Goal: Task Accomplishment & Management: Complete application form

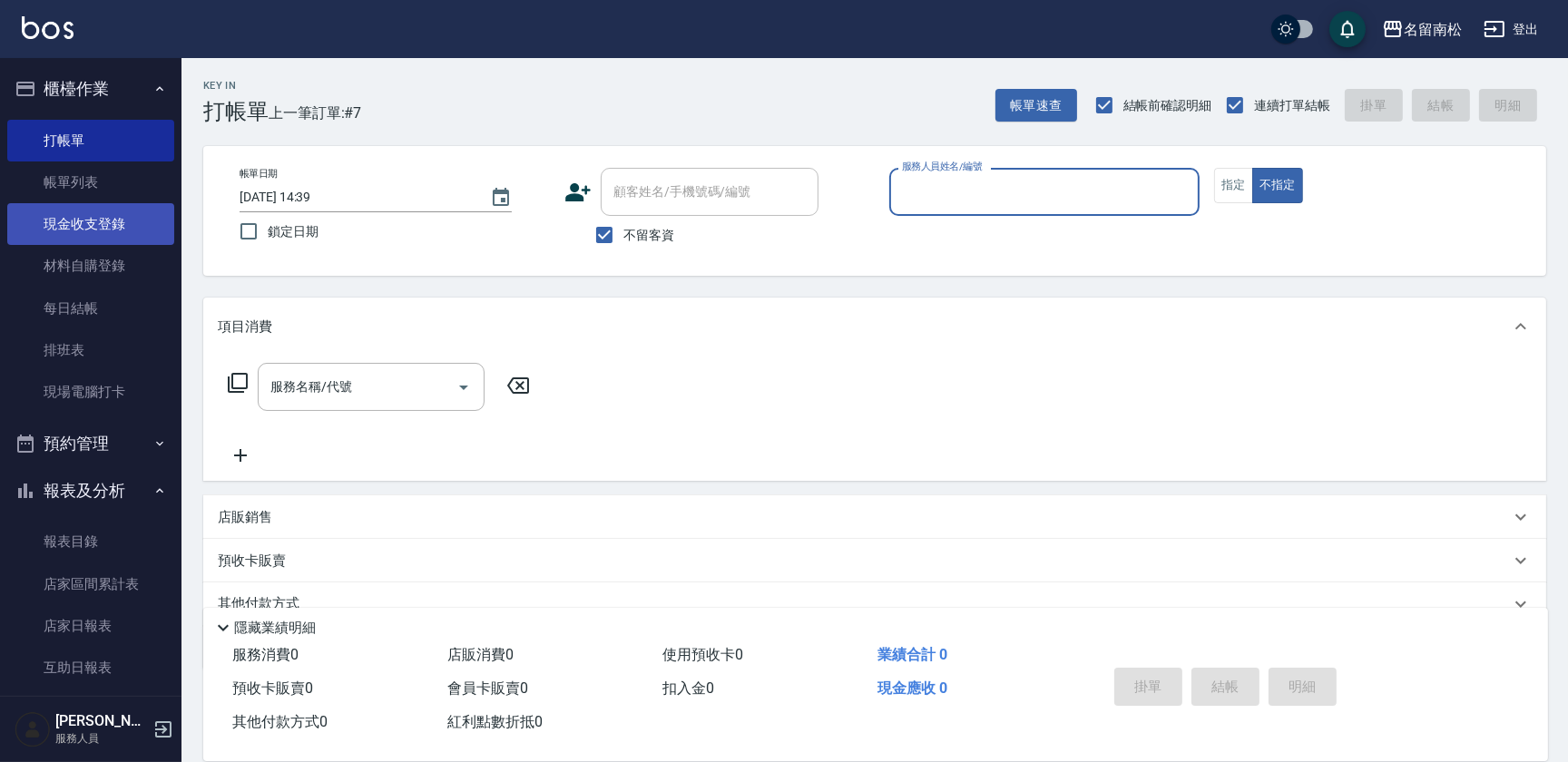
click at [118, 223] on link "現金收支登錄" at bounding box center [90, 224] width 167 height 42
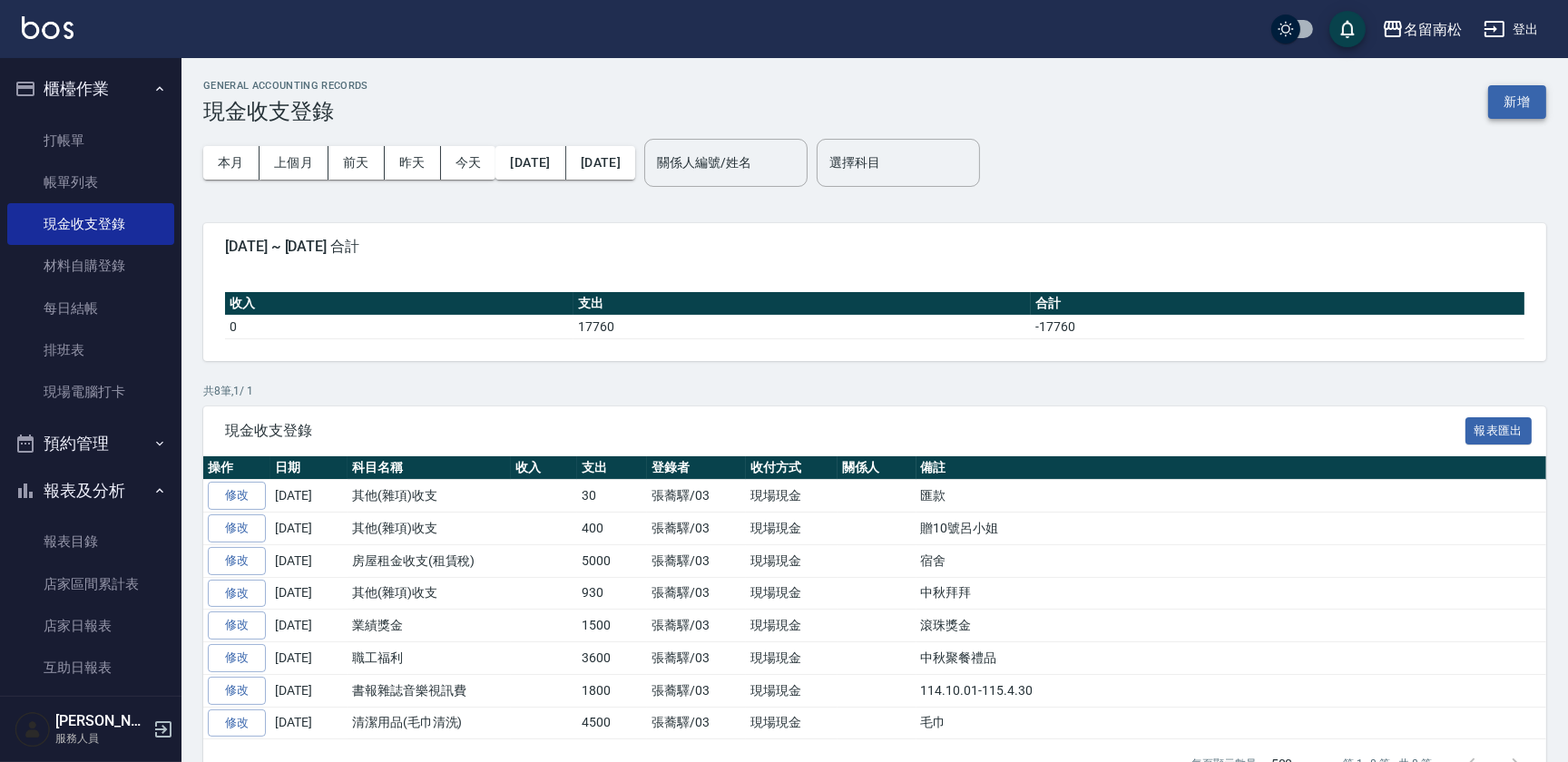
click at [1526, 90] on button "新增" at bounding box center [1517, 102] width 58 height 34
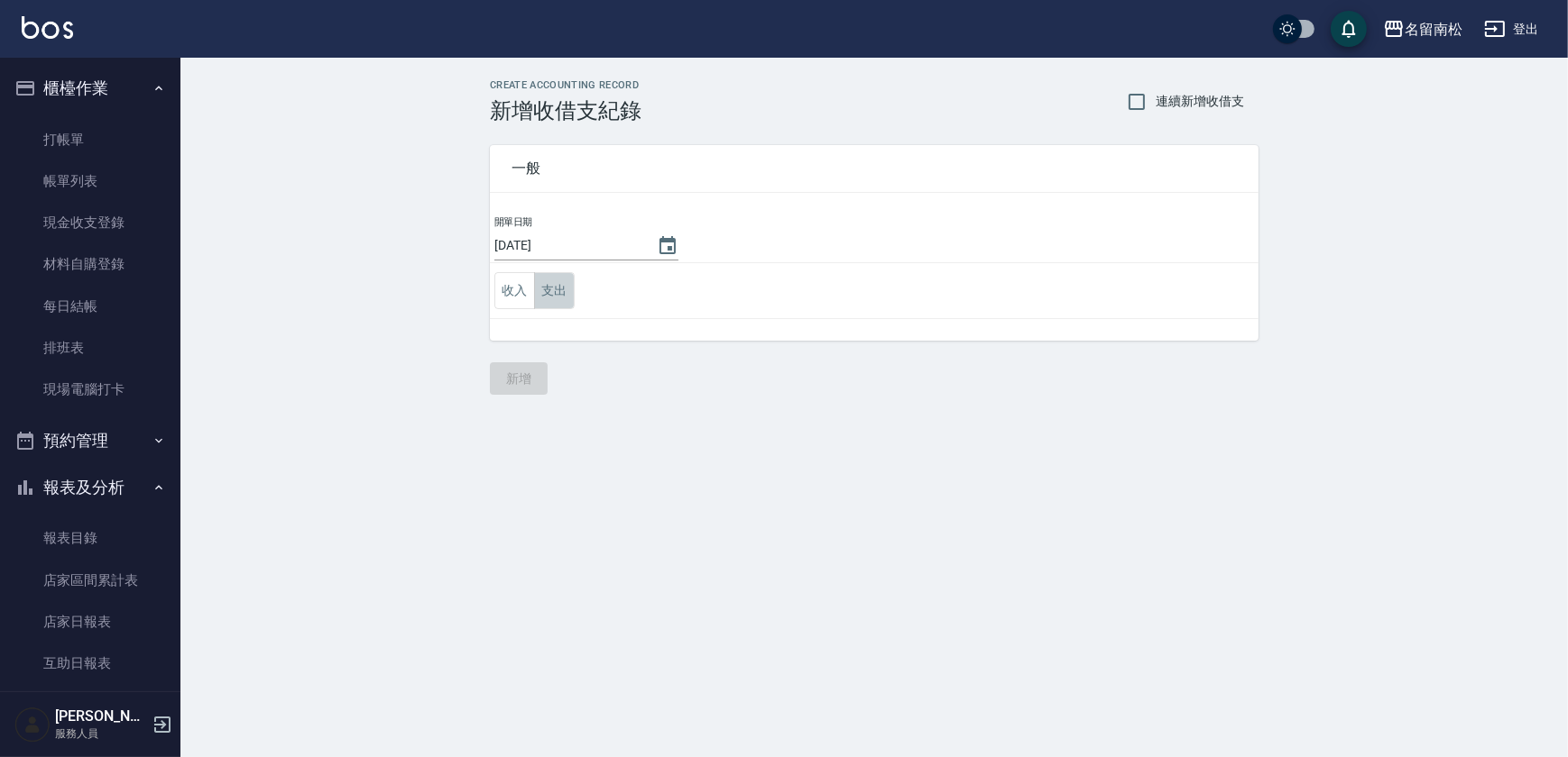
drag, startPoint x: 534, startPoint y: 283, endPoint x: 578, endPoint y: 302, distance: 47.9
click at [536, 284] on button "支出" at bounding box center [555, 291] width 41 height 37
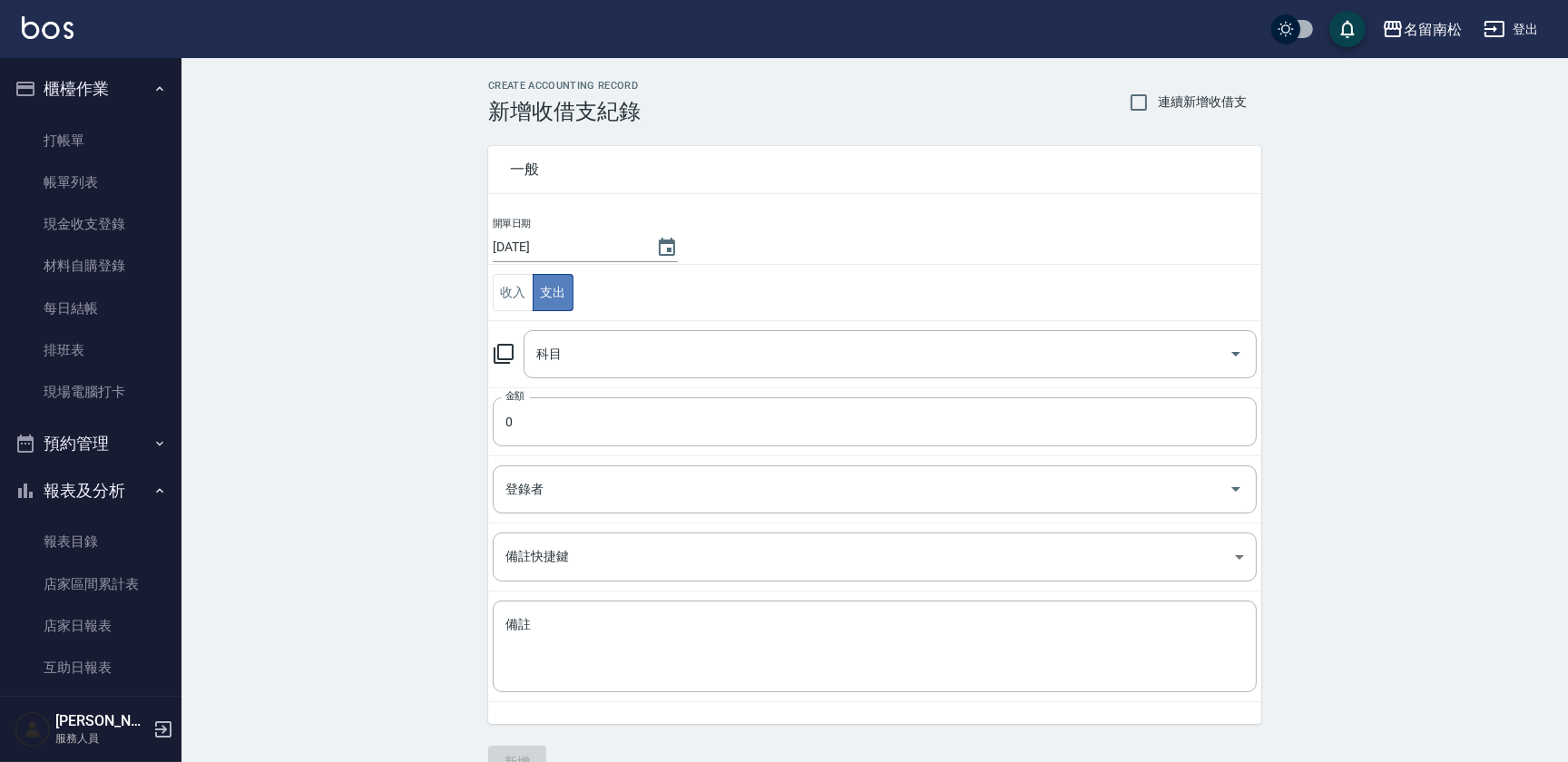
click at [553, 291] on button "支出" at bounding box center [553, 293] width 41 height 37
click at [678, 349] on input "科目" at bounding box center [877, 354] width 690 height 32
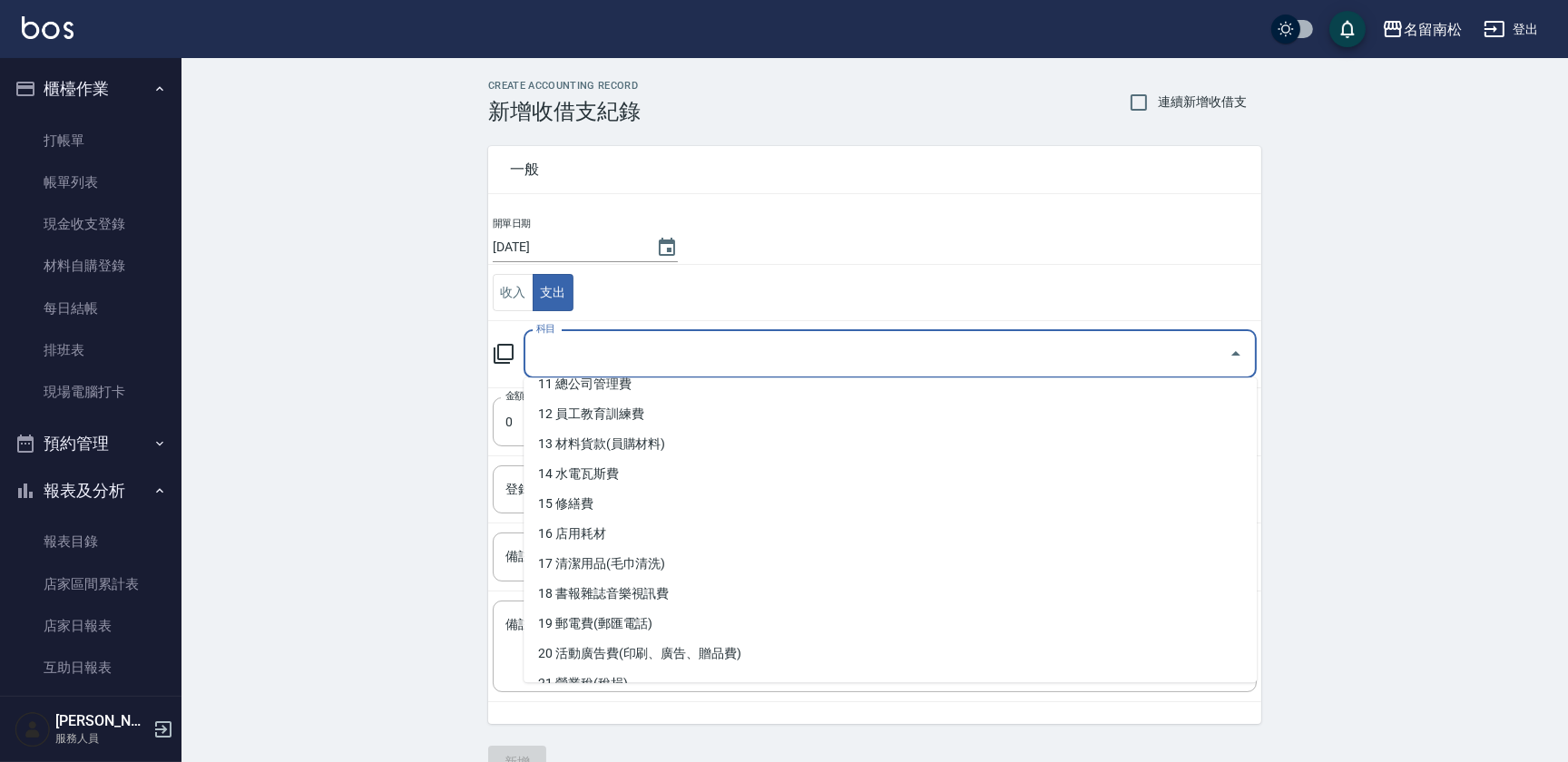
scroll to position [379, 0]
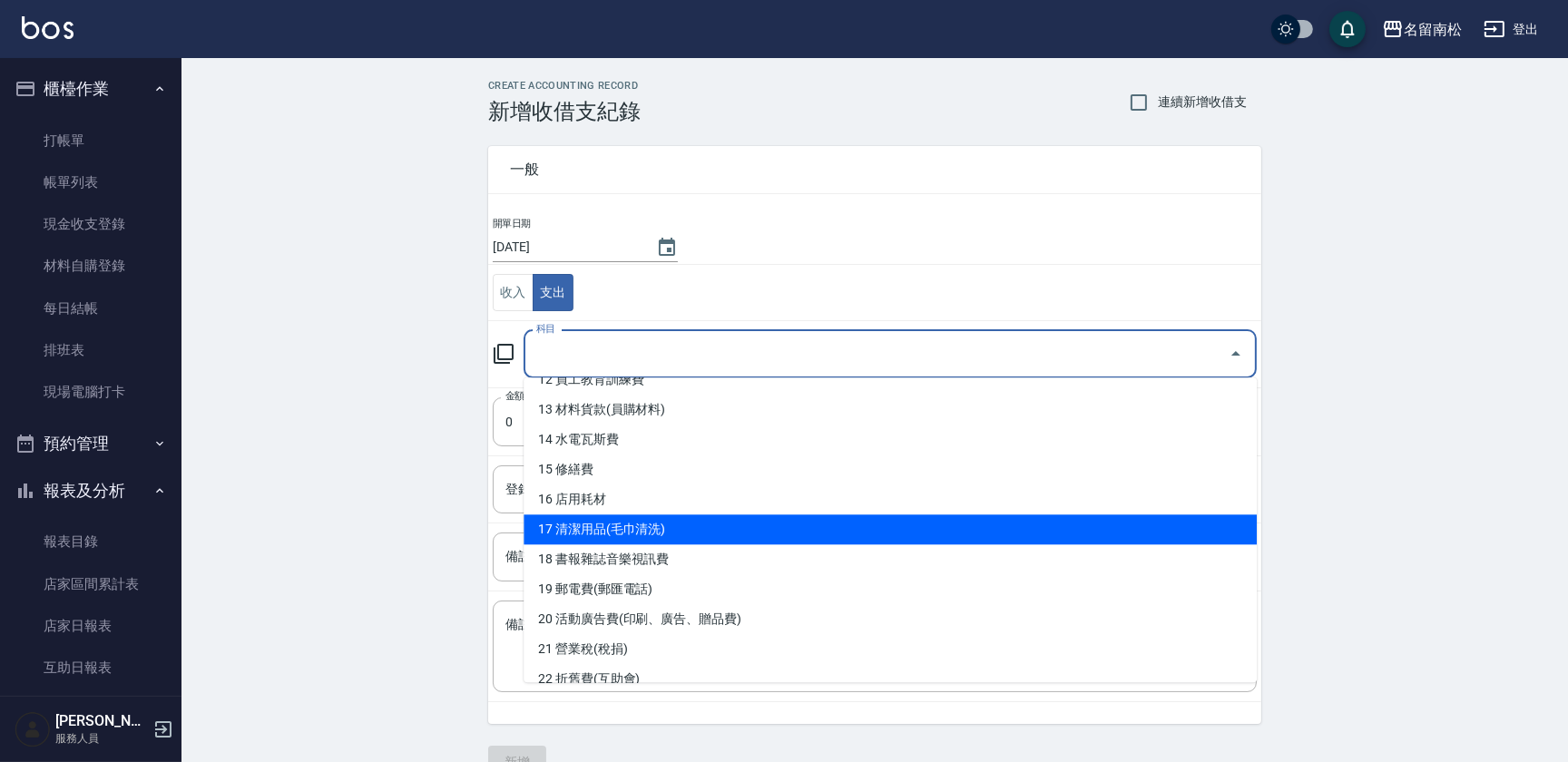
click at [965, 528] on li "17 清潔用品(毛巾清洗)" at bounding box center [890, 529] width 733 height 30
type input "17 清潔用品(毛巾清洗)"
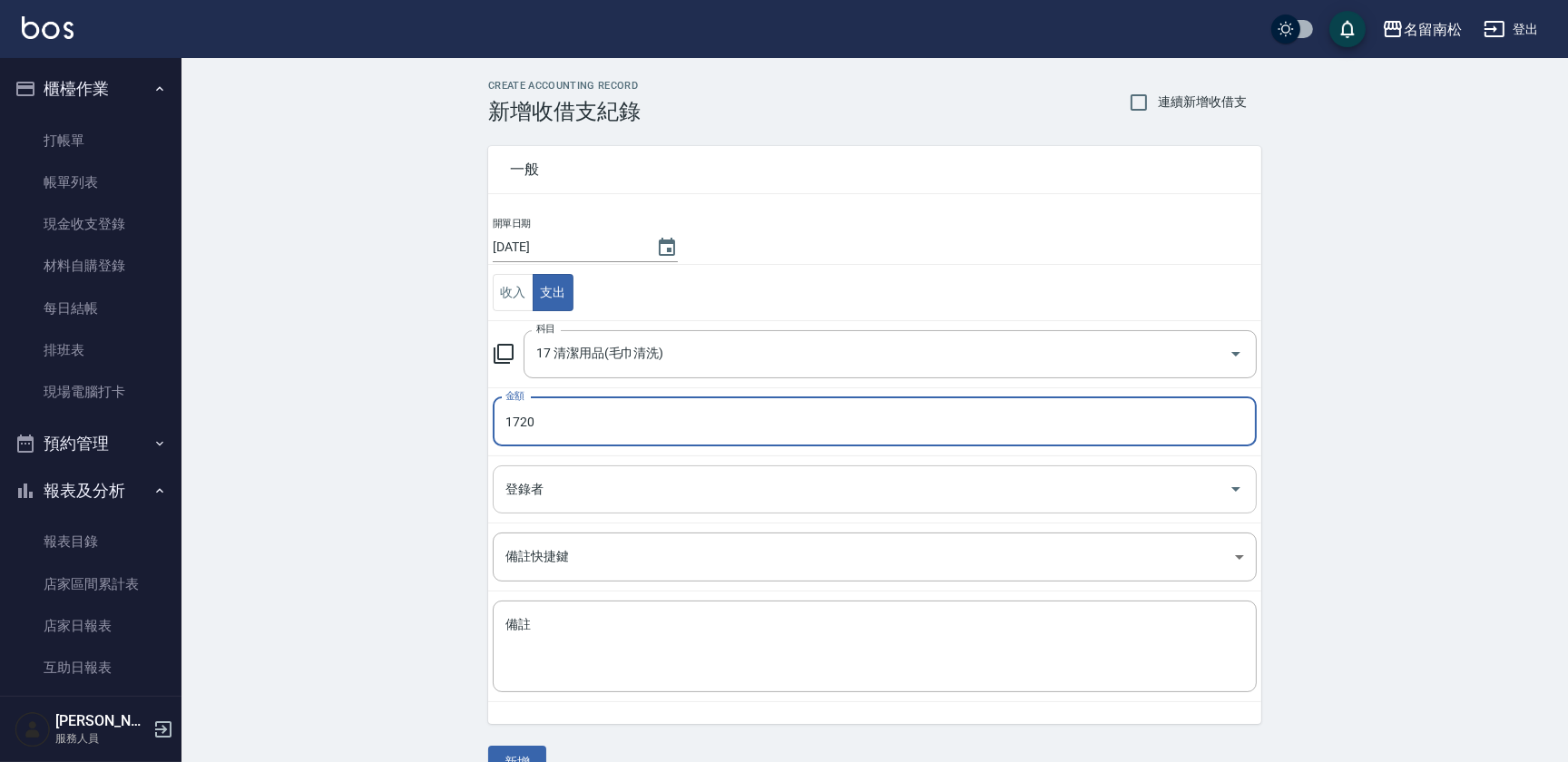
type input "1720"
click at [589, 497] on input "登錄者" at bounding box center [860, 489] width 720 height 32
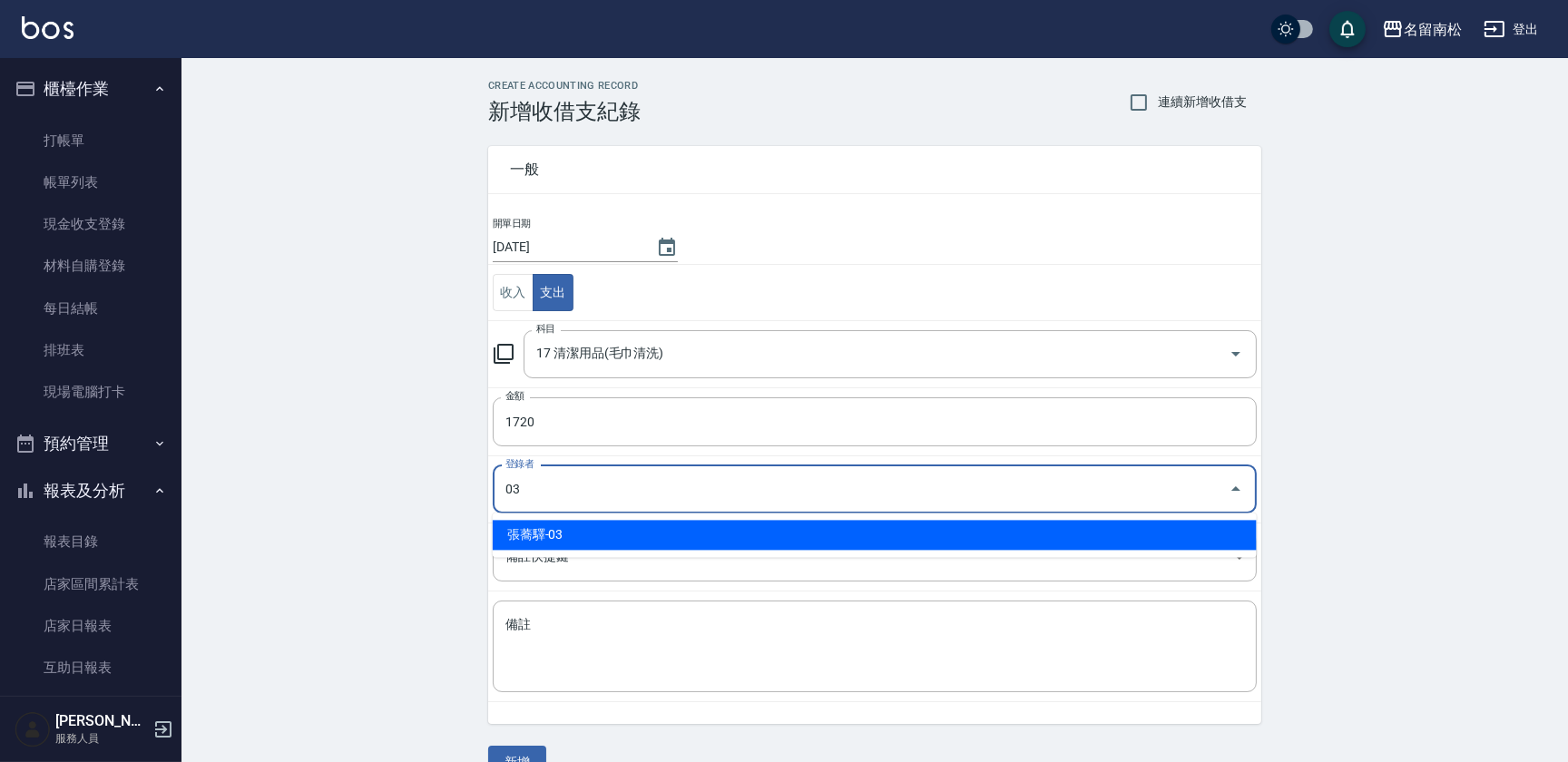
type input "張蕎驛-03"
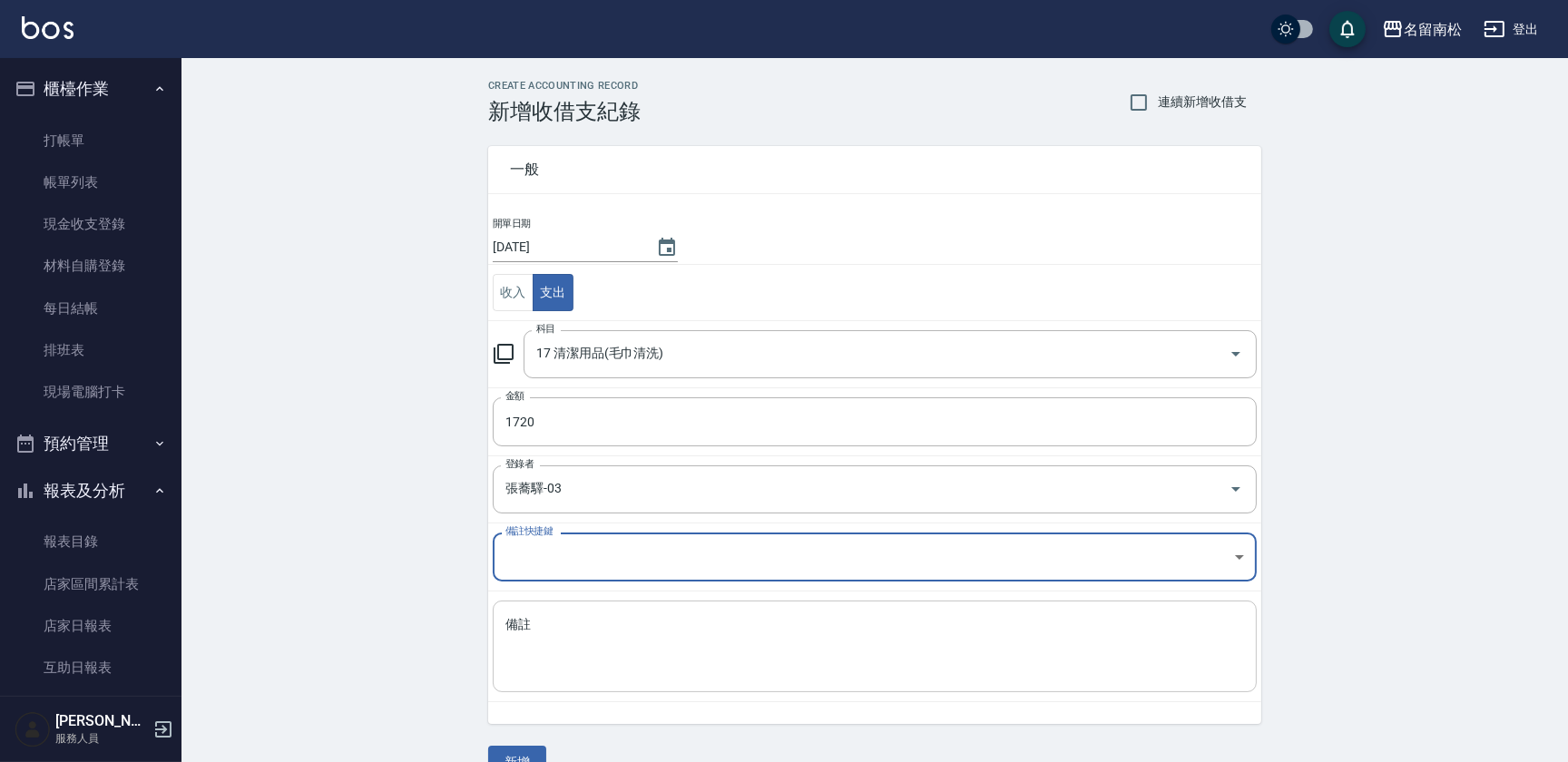
click at [726, 659] on textarea "備註" at bounding box center [875, 646] width 739 height 61
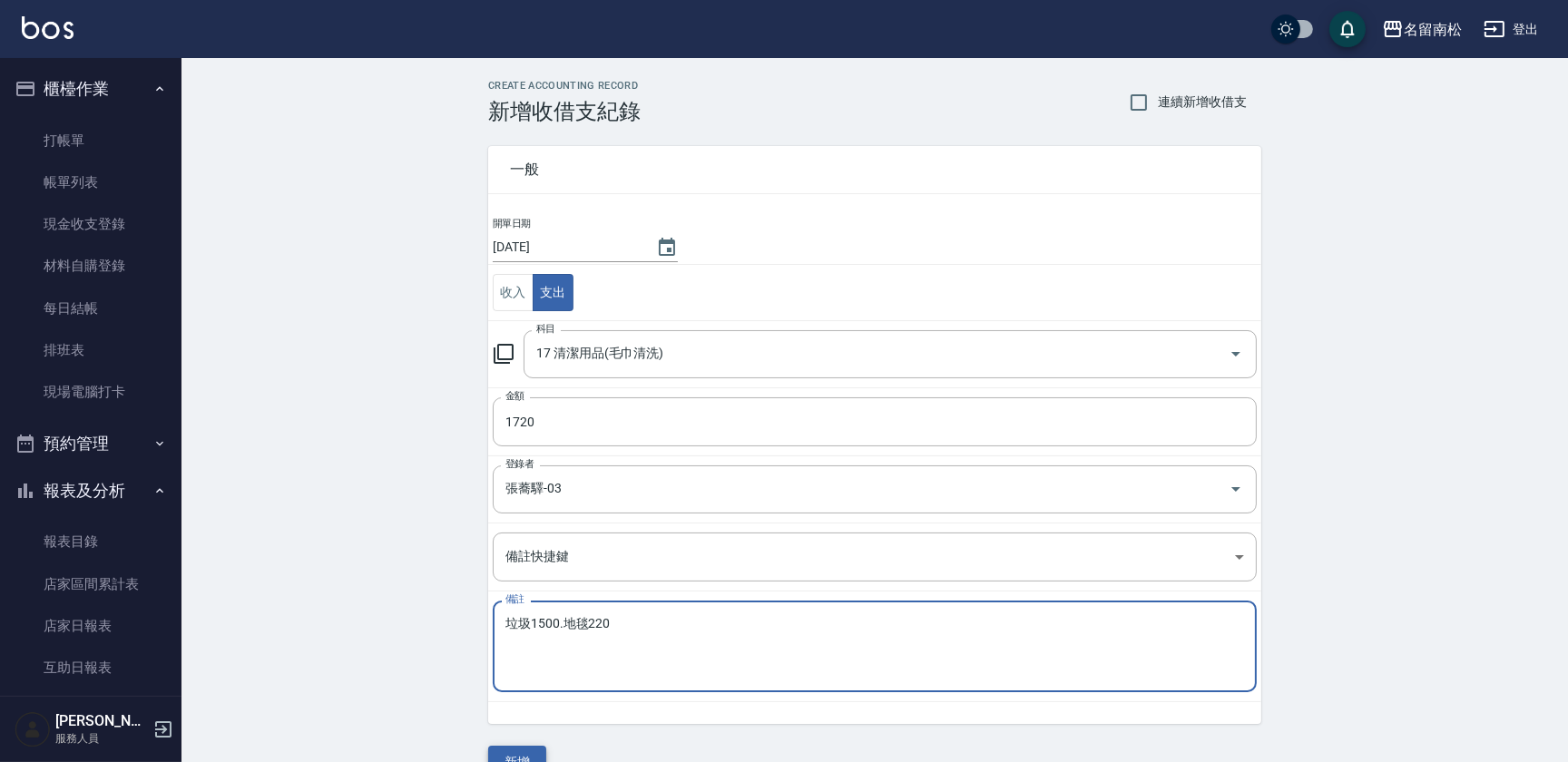
type textarea "垃圾1500.地毯220"
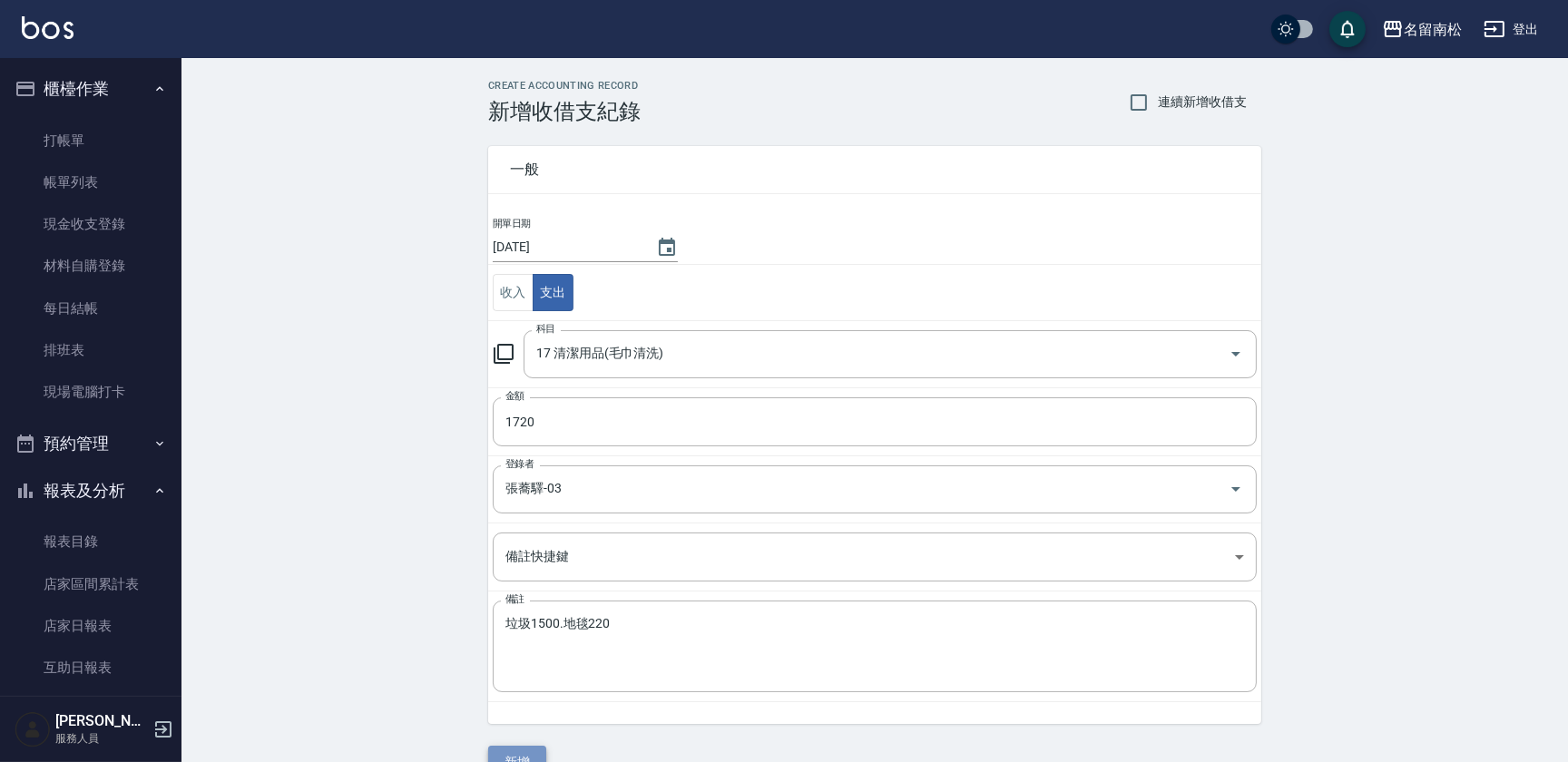
click at [526, 752] on button "新增" at bounding box center [517, 763] width 58 height 34
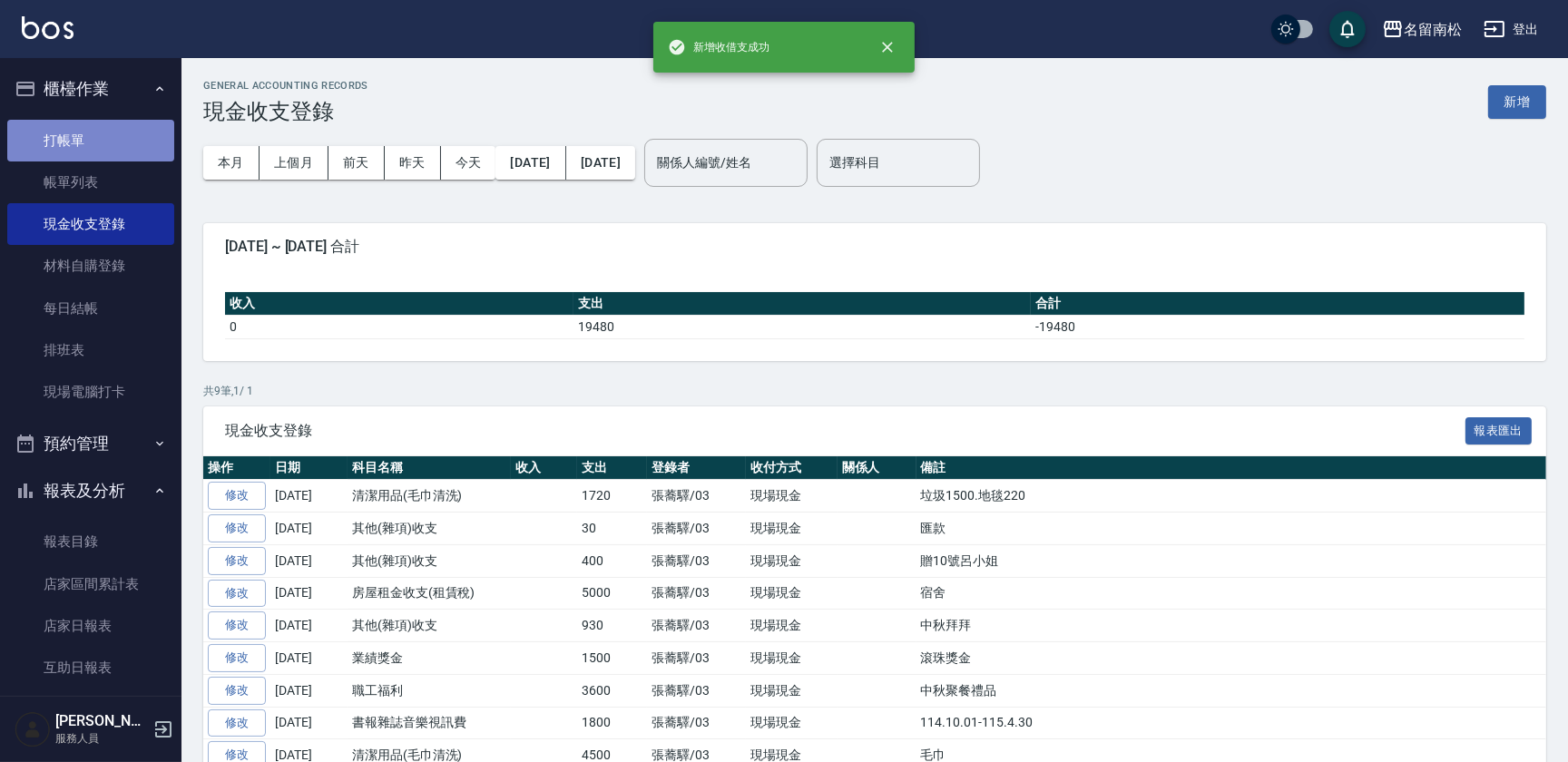
click at [108, 144] on link "打帳單" at bounding box center [90, 140] width 167 height 42
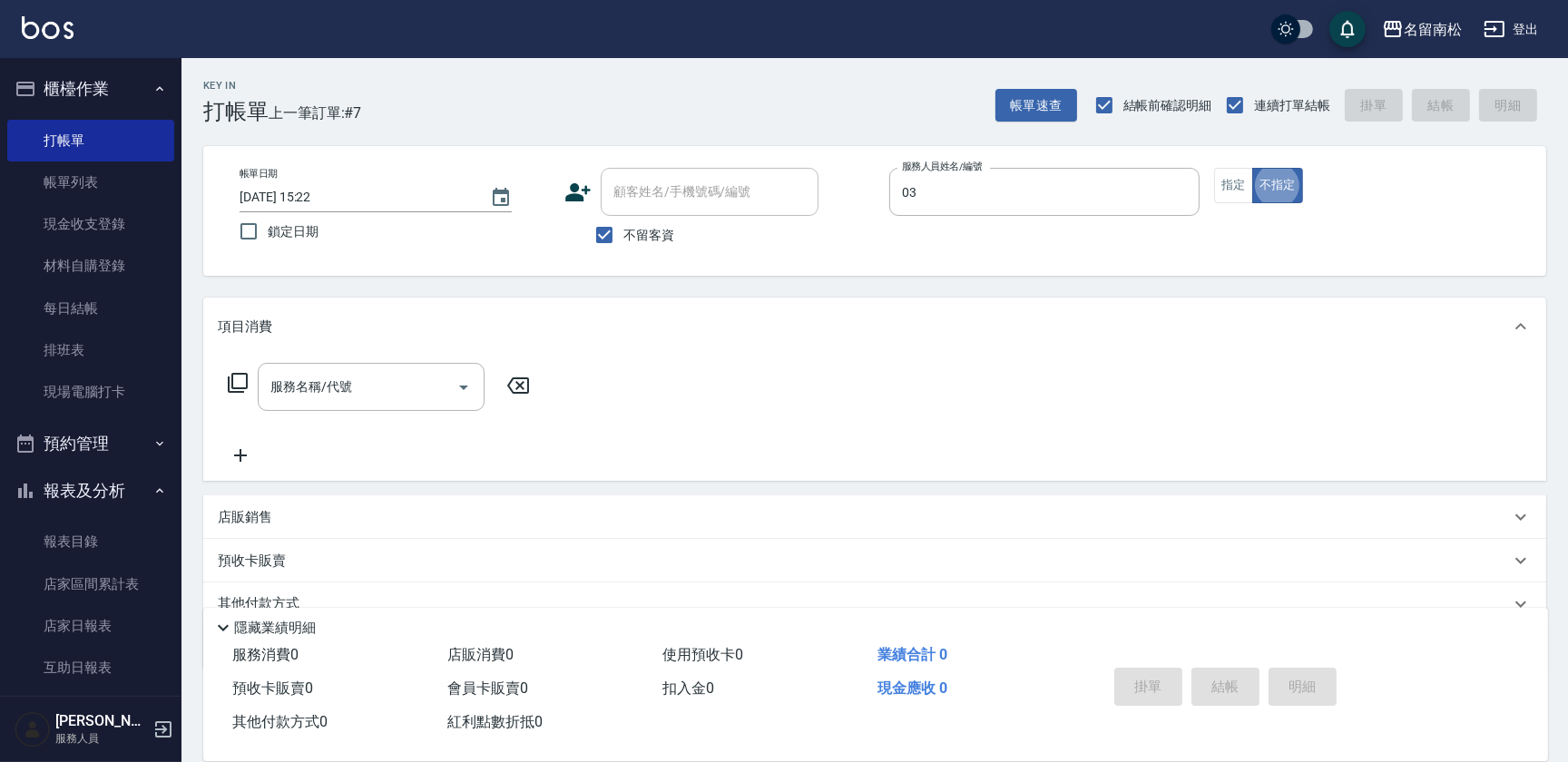
type input "張蕎驛-03"
type button "false"
click at [1236, 190] on button "指定" at bounding box center [1234, 186] width 39 height 35
click at [391, 386] on input "服務名稱/代號" at bounding box center [358, 387] width 184 height 32
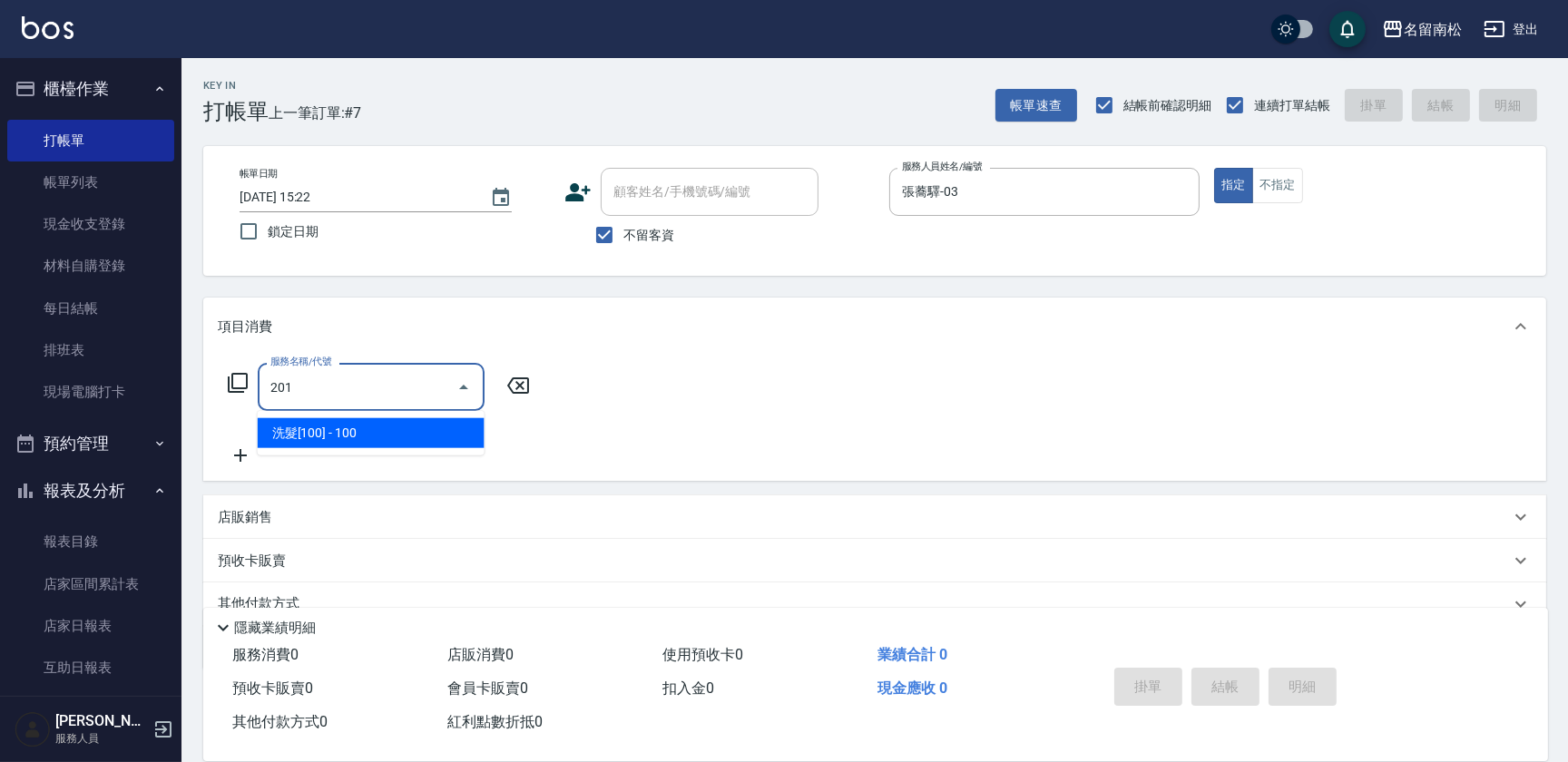
type input "洗髮[100](201)"
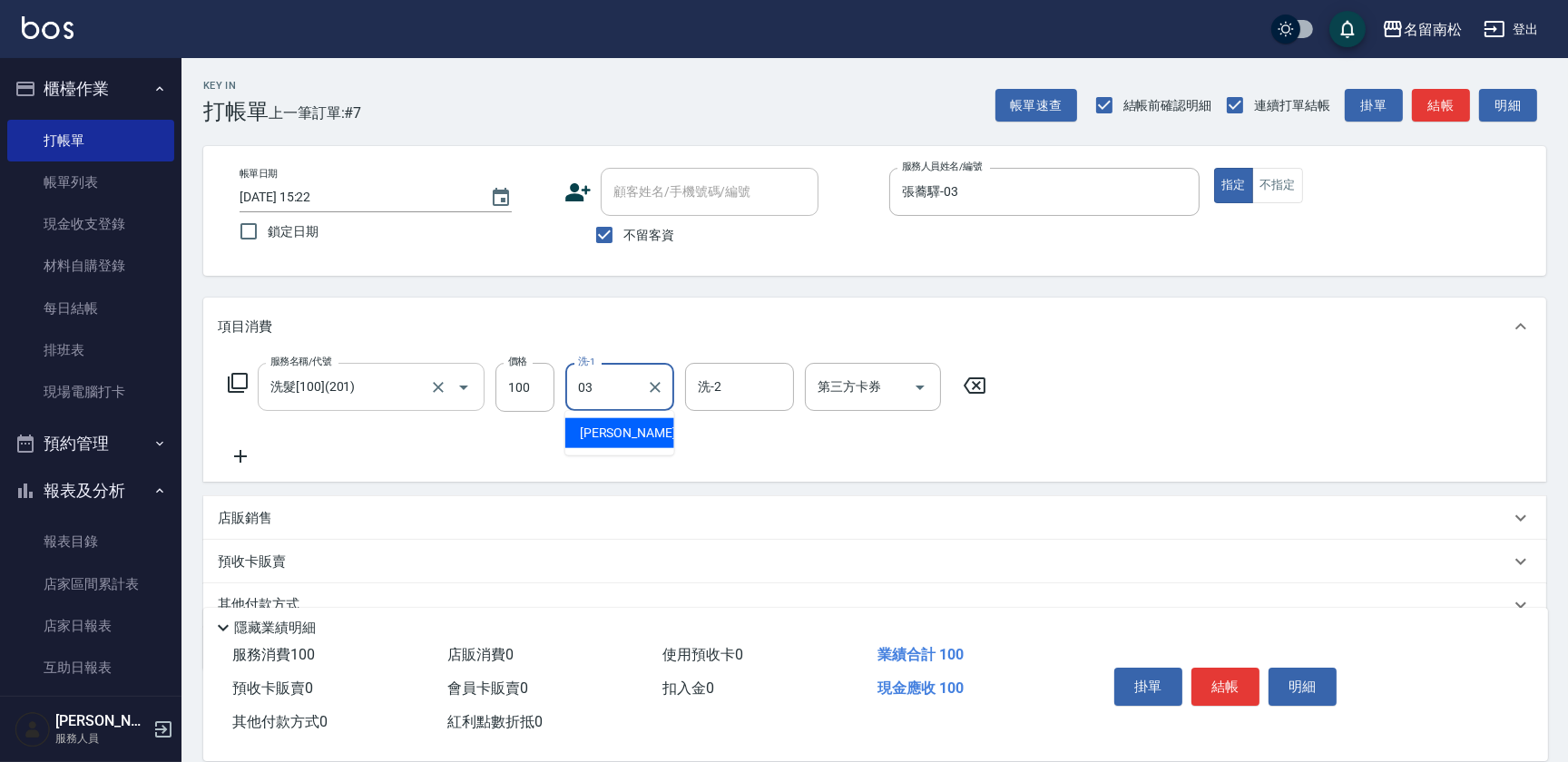
type input "張蕎驛-03"
click at [235, 455] on icon at bounding box center [240, 456] width 46 height 21
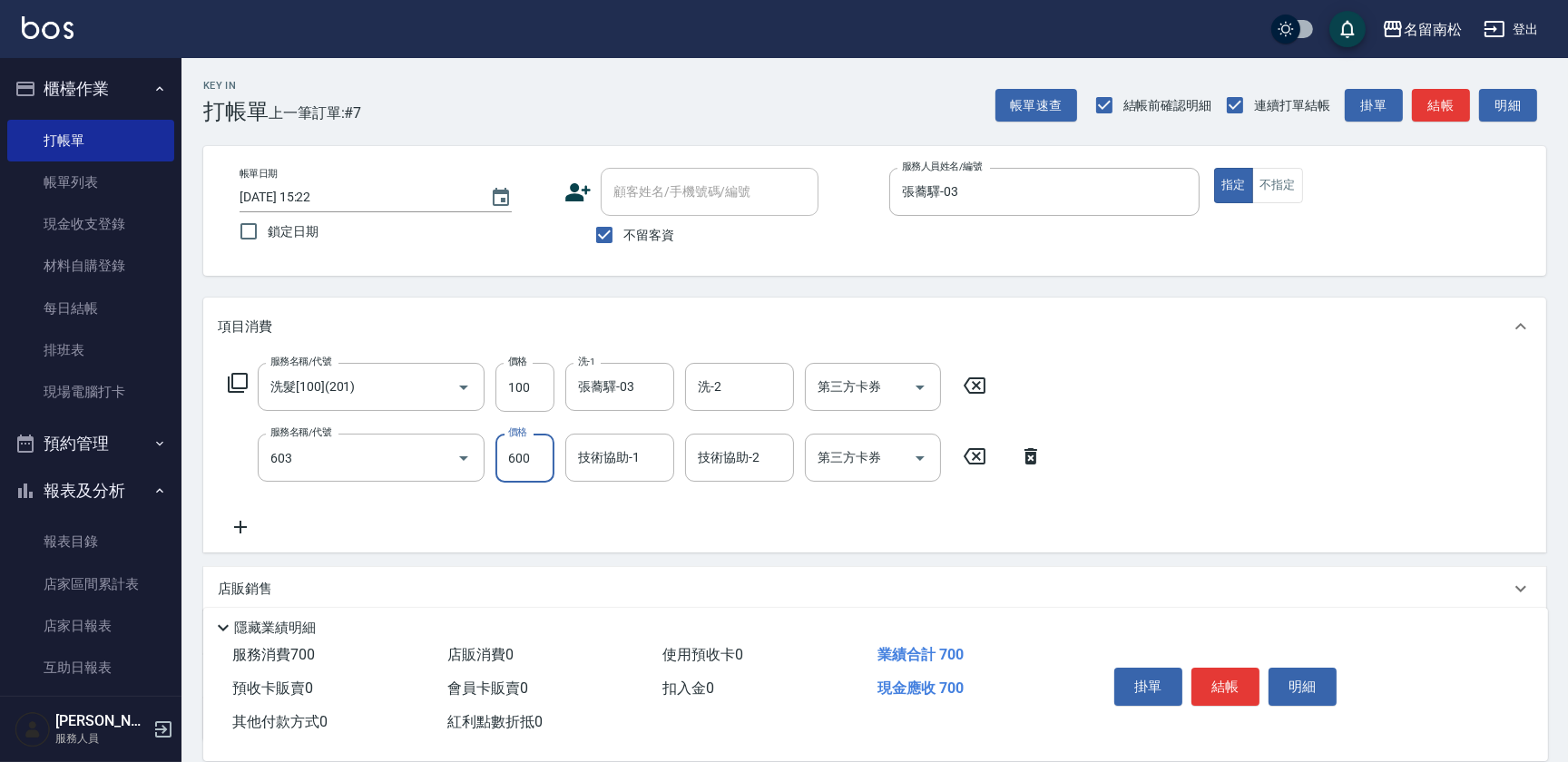
type input "護髮[600](603)"
click at [539, 468] on input "600" at bounding box center [525, 458] width 59 height 49
type input "599"
type input "張蕎驛-03"
click at [241, 541] on div "服務名稱/代號 洗髮[100](201) 服務名稱/代號 價格 100 價格 洗-1 [PERSON_NAME]-03 洗-1 洗-2 洗-2 第三方卡券 第…" at bounding box center [875, 454] width 1343 height 197
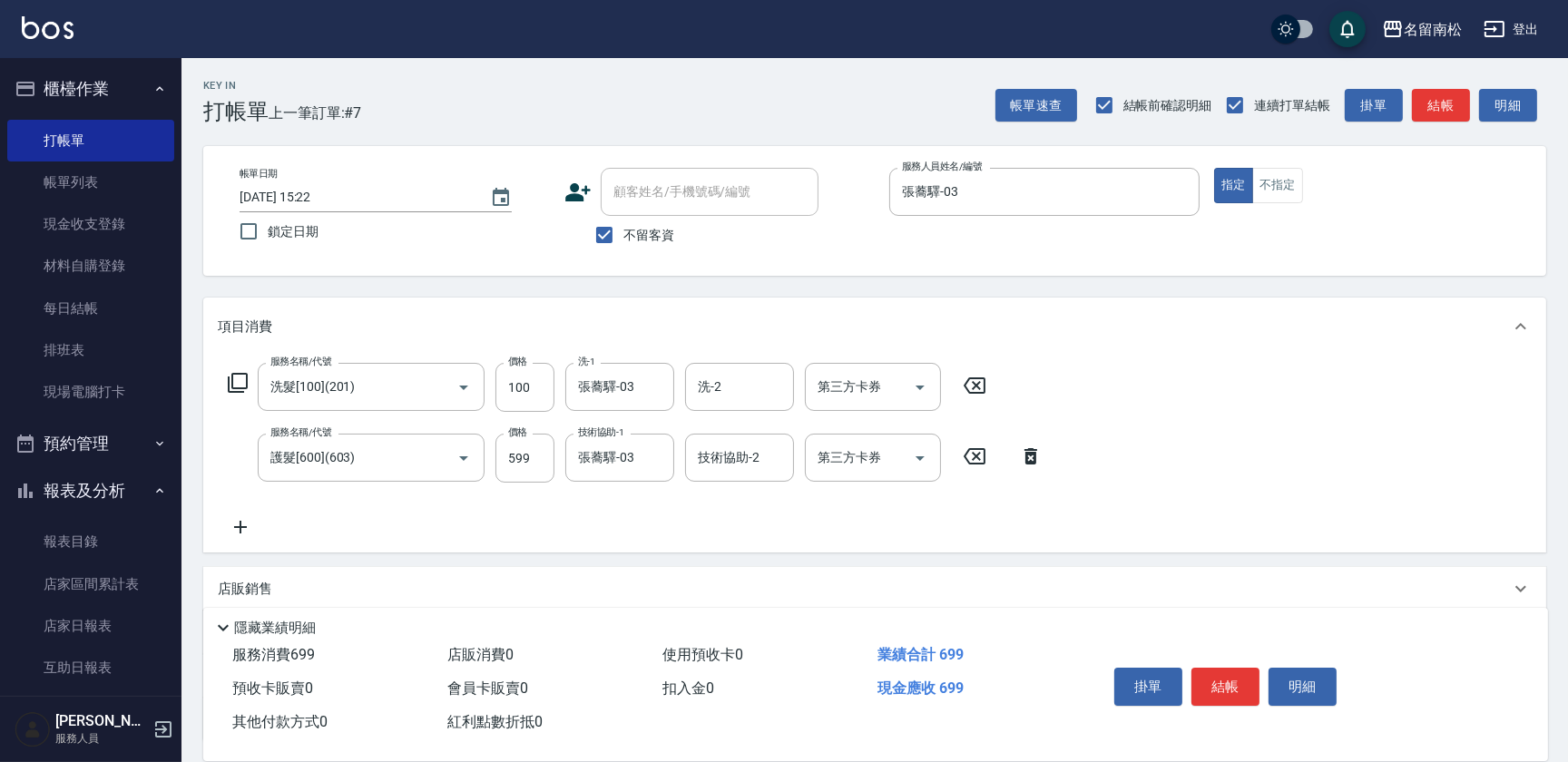
click at [239, 528] on icon at bounding box center [240, 527] width 46 height 21
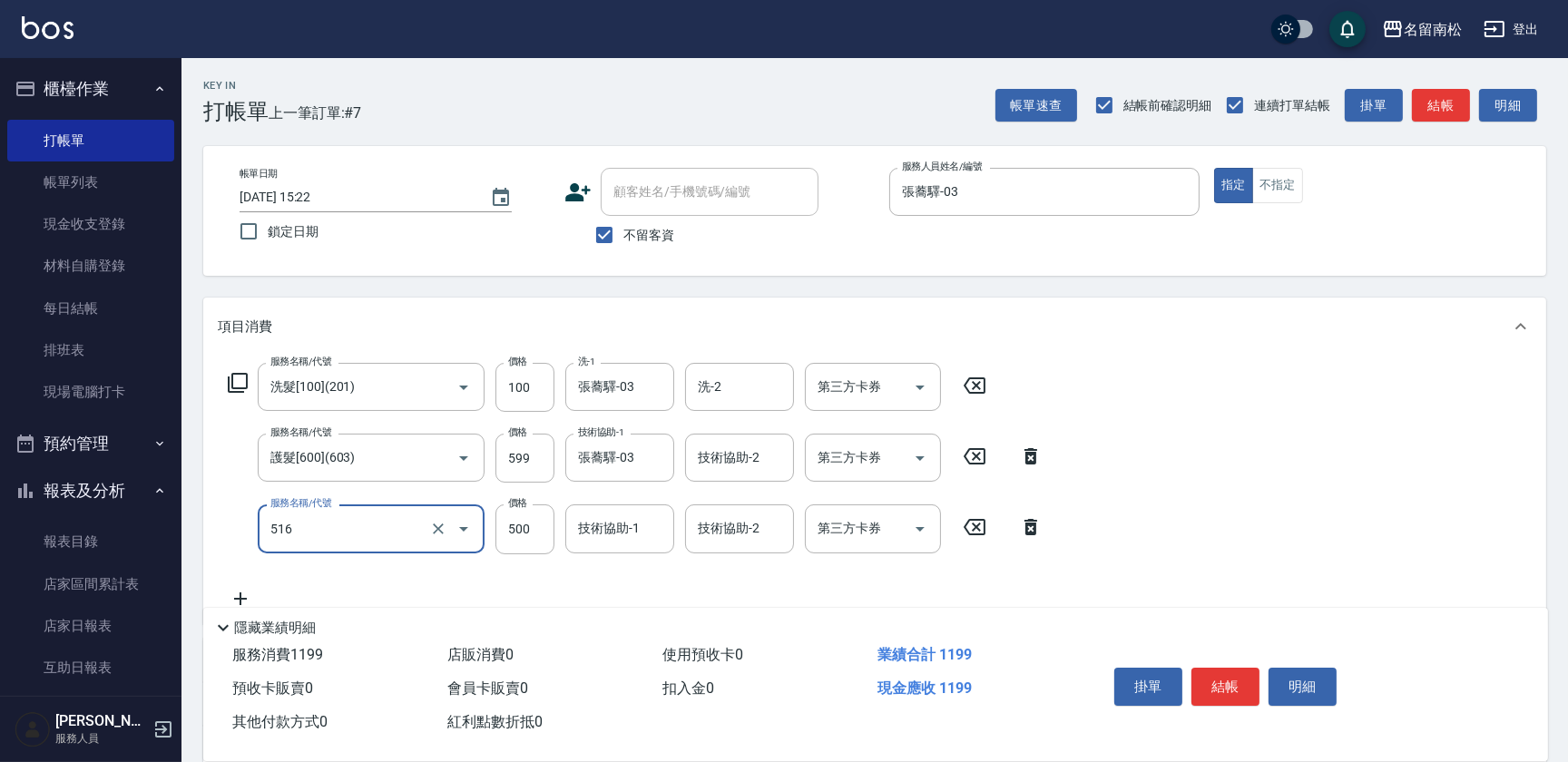
type input "染髮特別處理(516)"
type input "800"
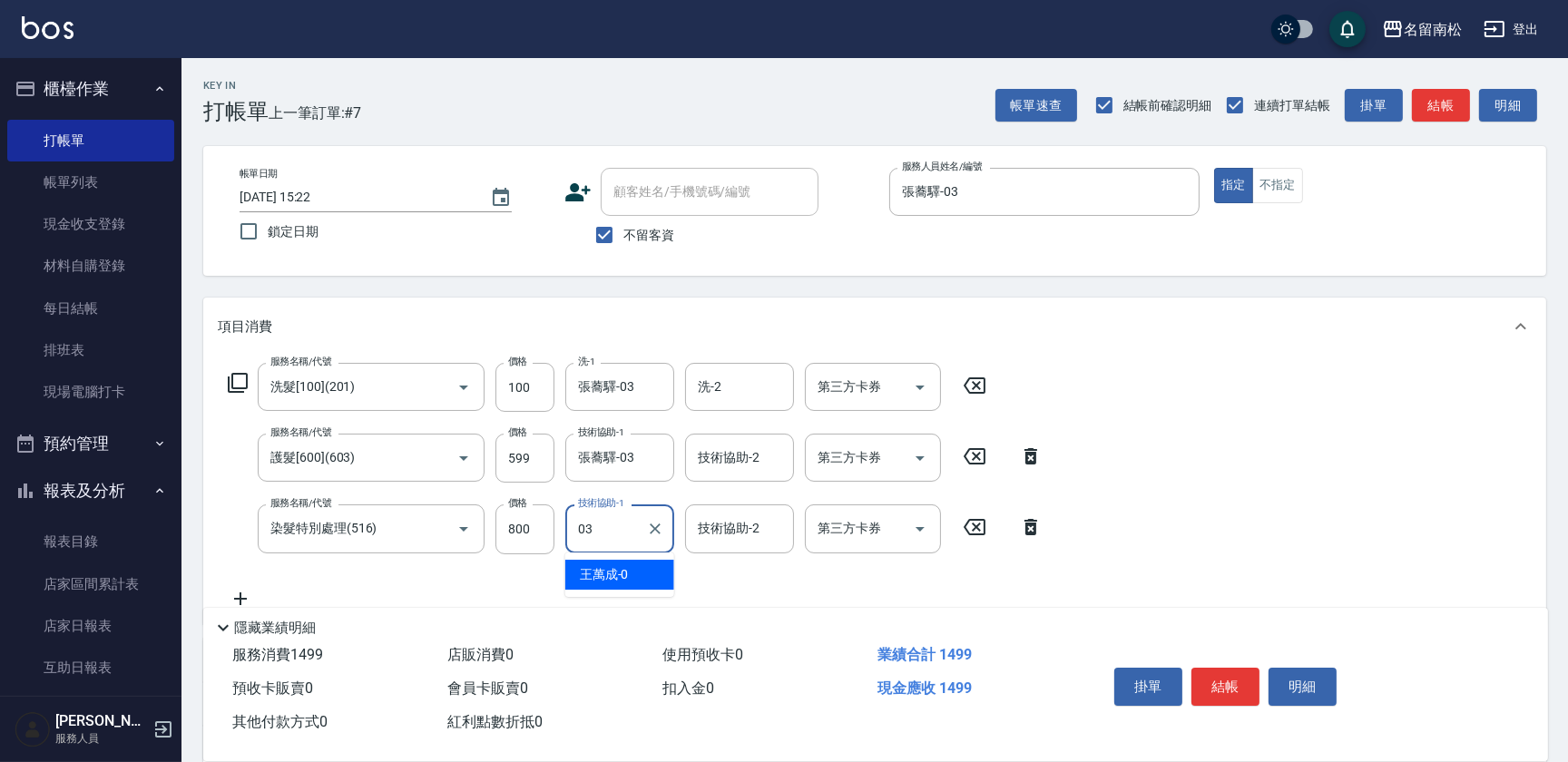
type input "張蕎驛-03"
click at [1248, 697] on button "結帳" at bounding box center [1226, 686] width 68 height 38
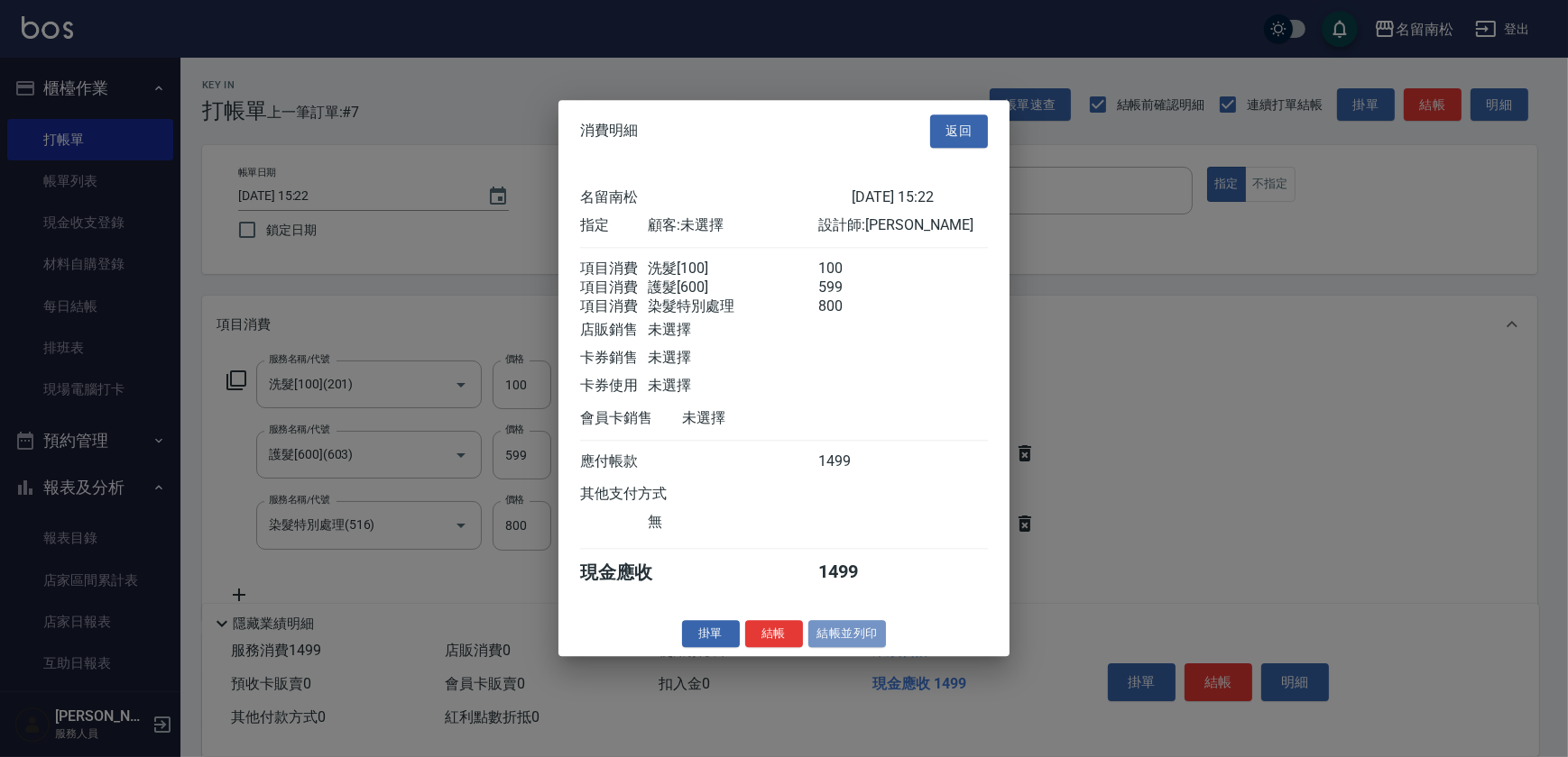
click at [855, 632] on button "結帳並列印" at bounding box center [847, 633] width 78 height 28
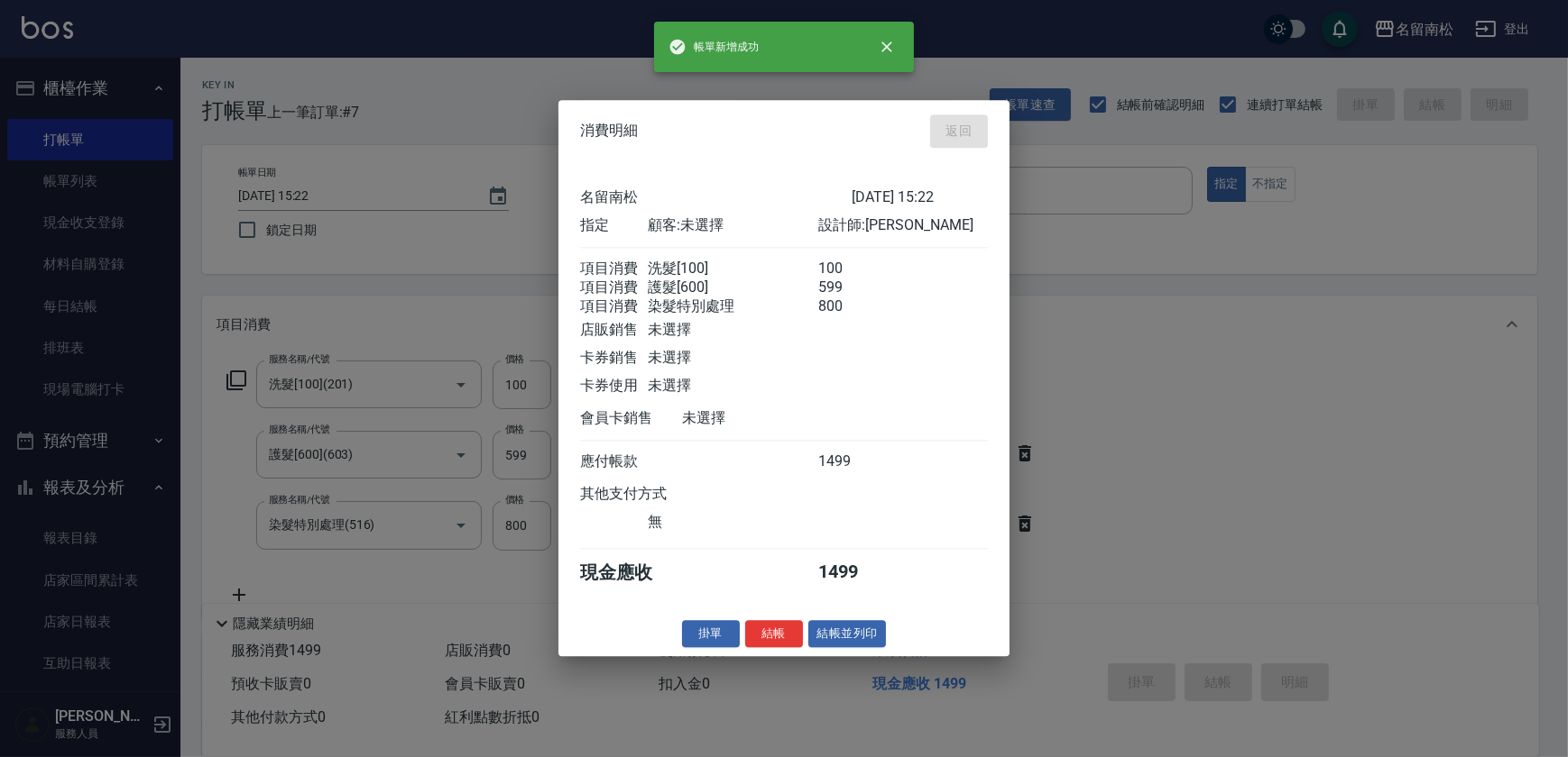
type input "[DATE] 15:23"
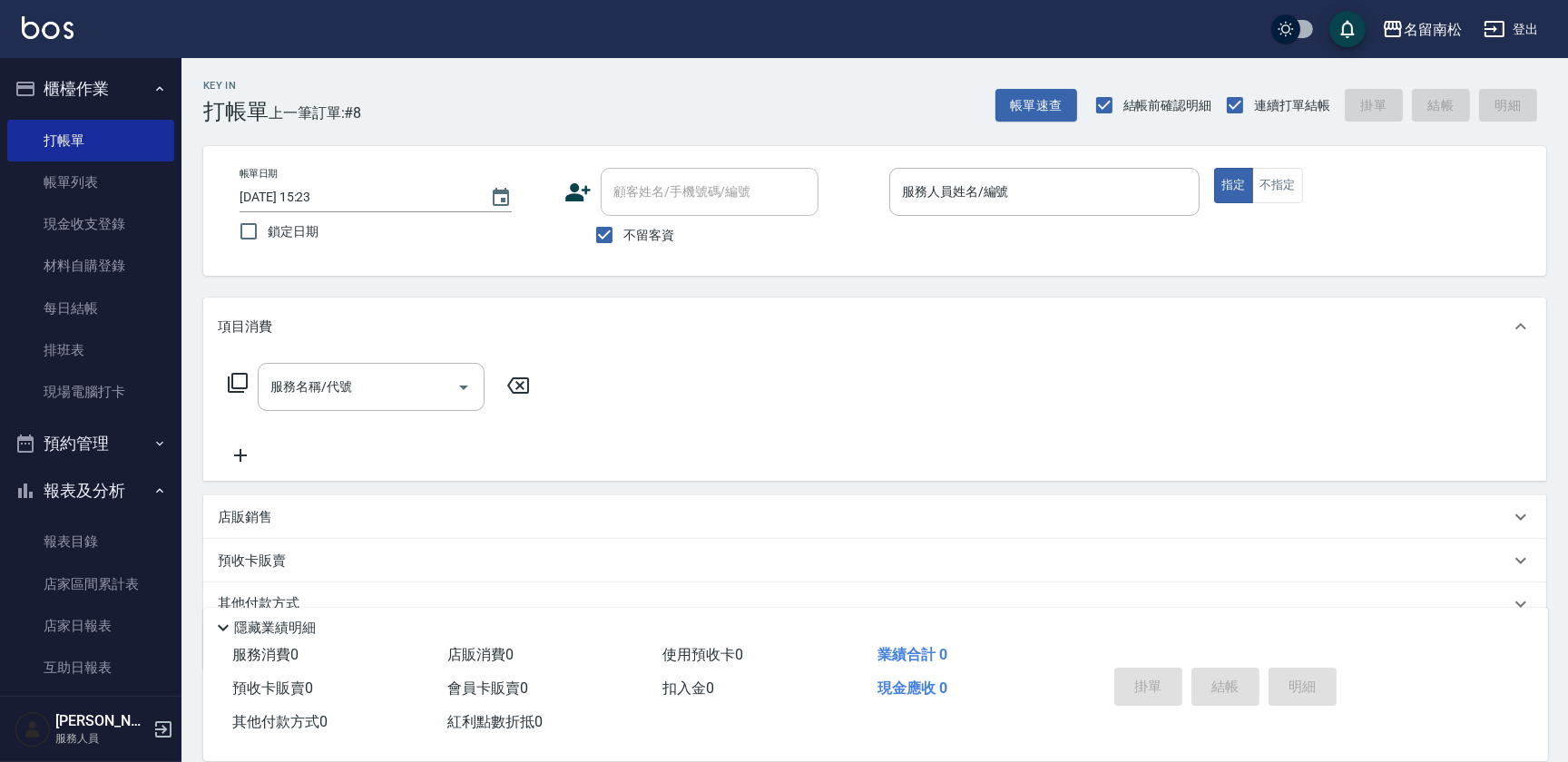
click at [1007, 219] on p at bounding box center [1044, 225] width 310 height 19
click at [1016, 208] on div "服務人員姓名/編號" at bounding box center [1044, 191] width 310 height 48
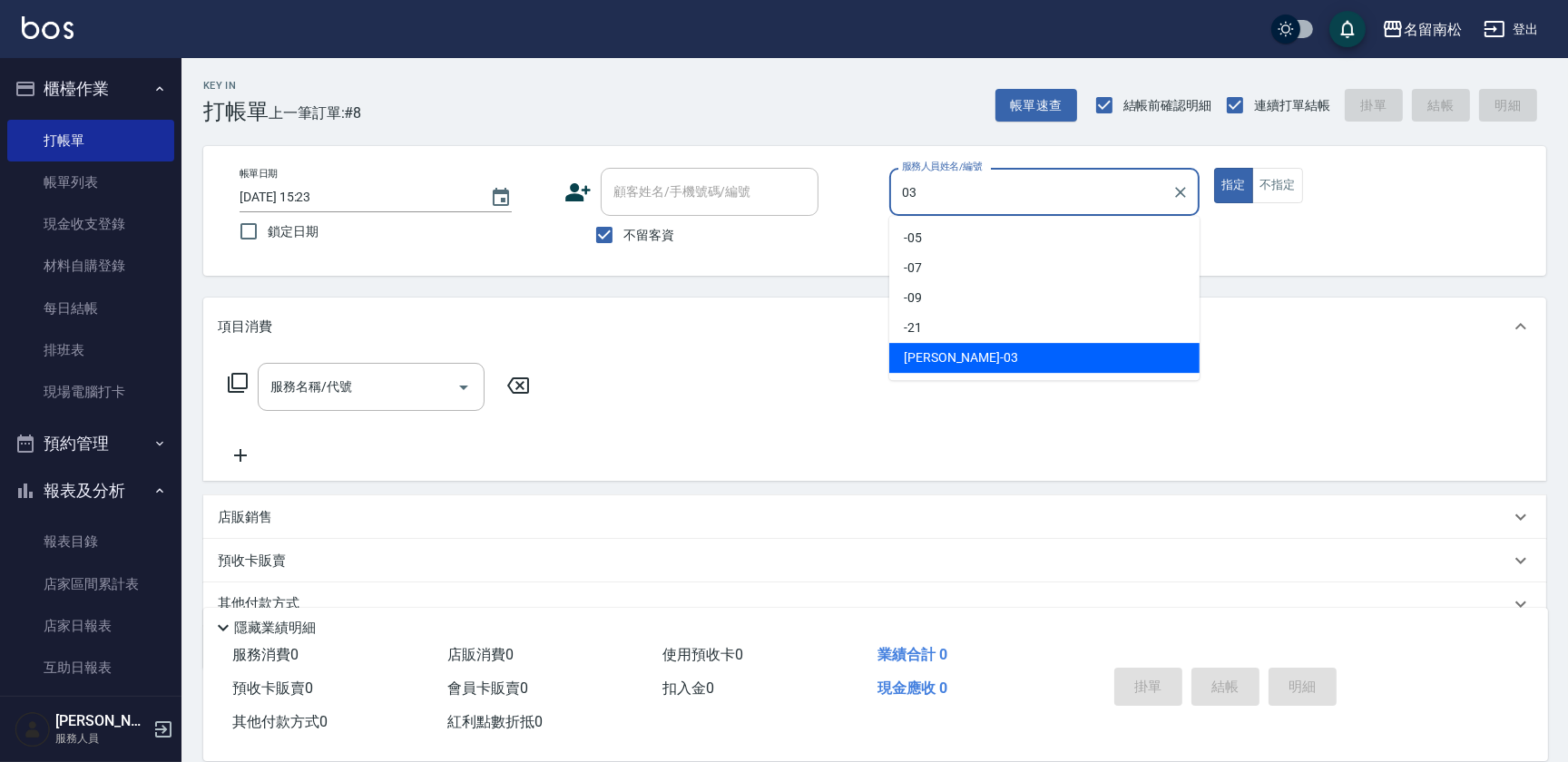
type input "張蕎驛-03"
type button "true"
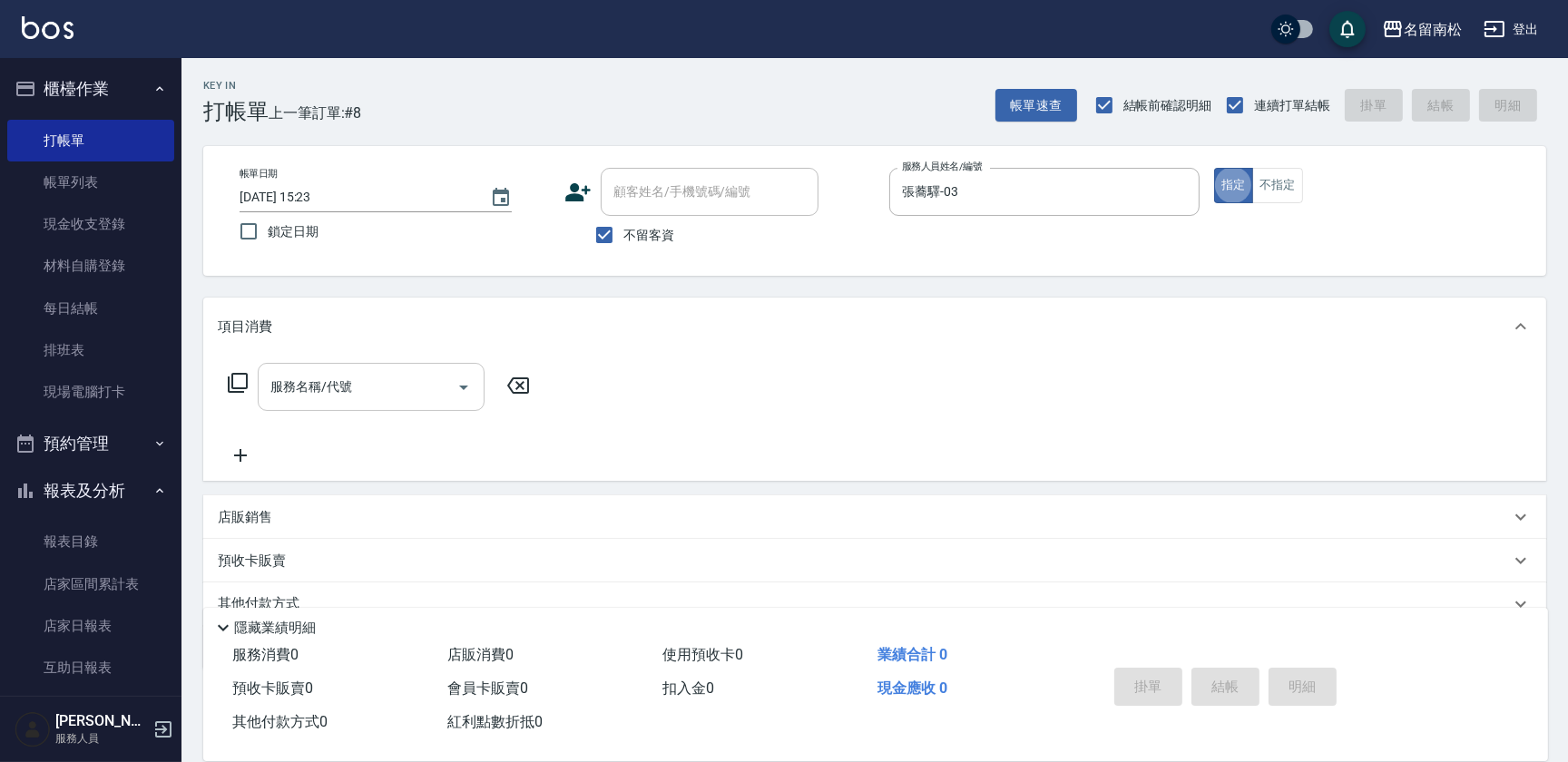
click at [380, 368] on div "服務名稱/代號" at bounding box center [370, 386] width 226 height 48
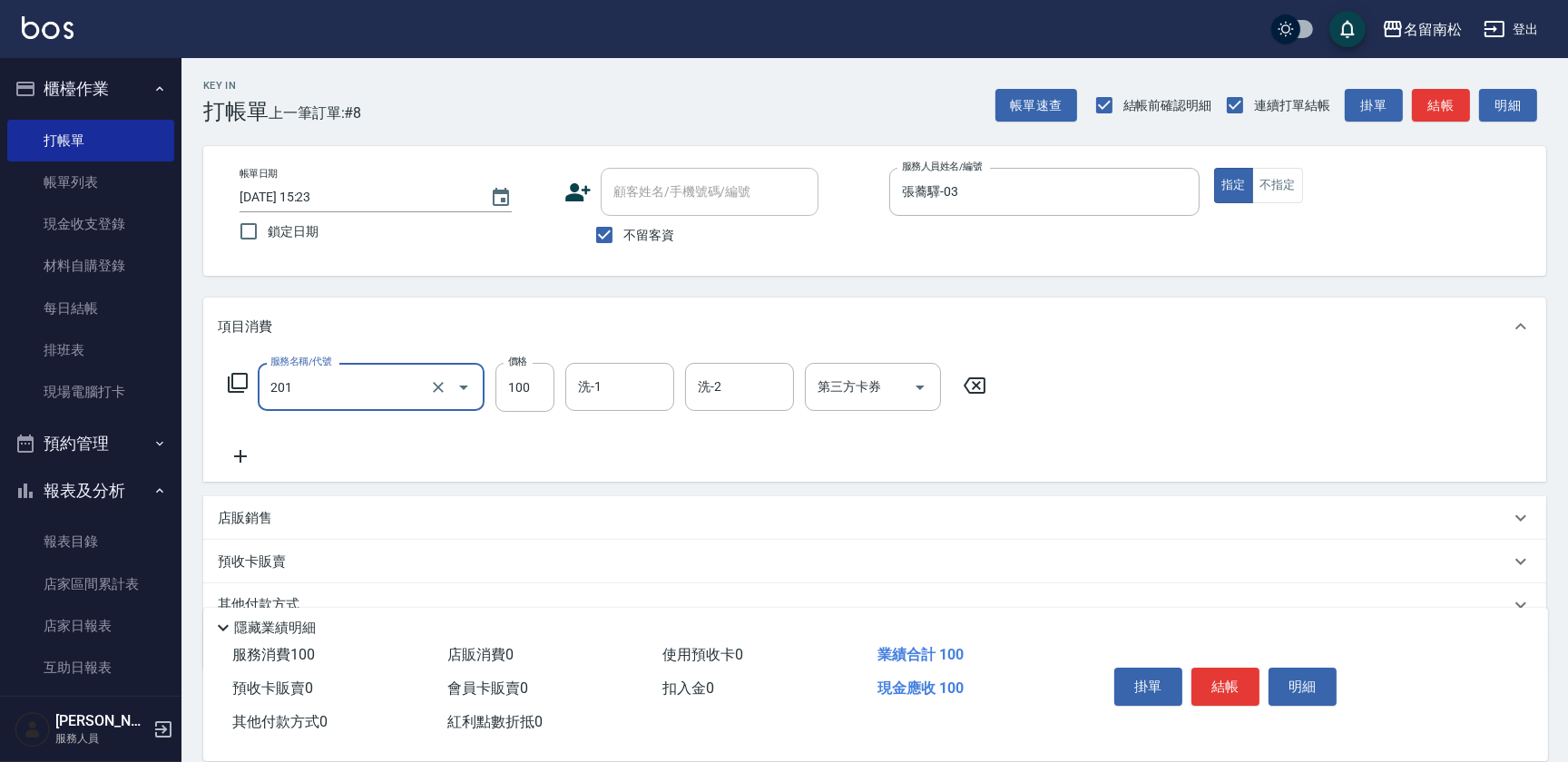
type input "洗髮[100](201)"
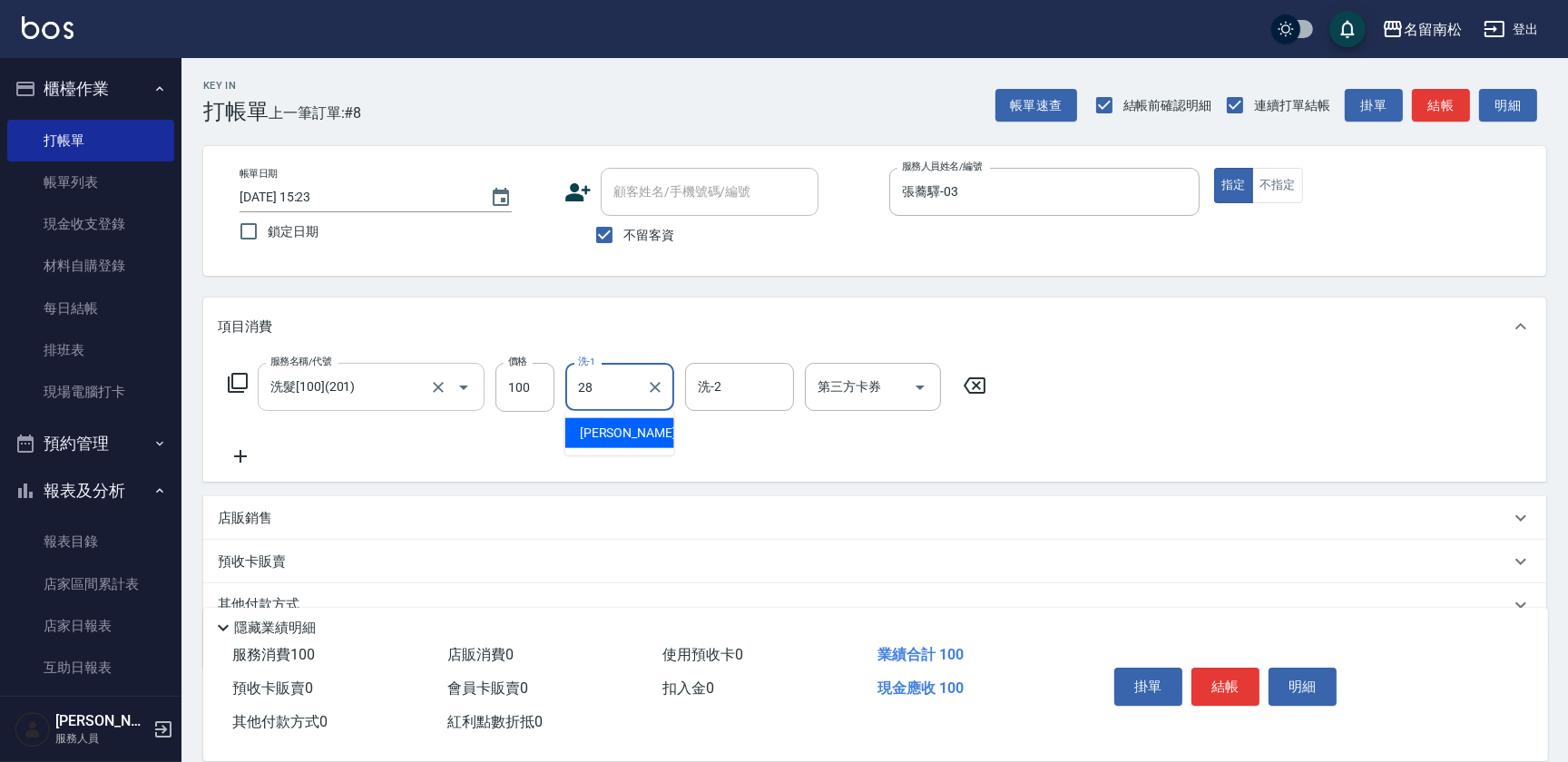
type input "[PERSON_NAME]-28"
click at [245, 453] on icon at bounding box center [240, 456] width 46 height 21
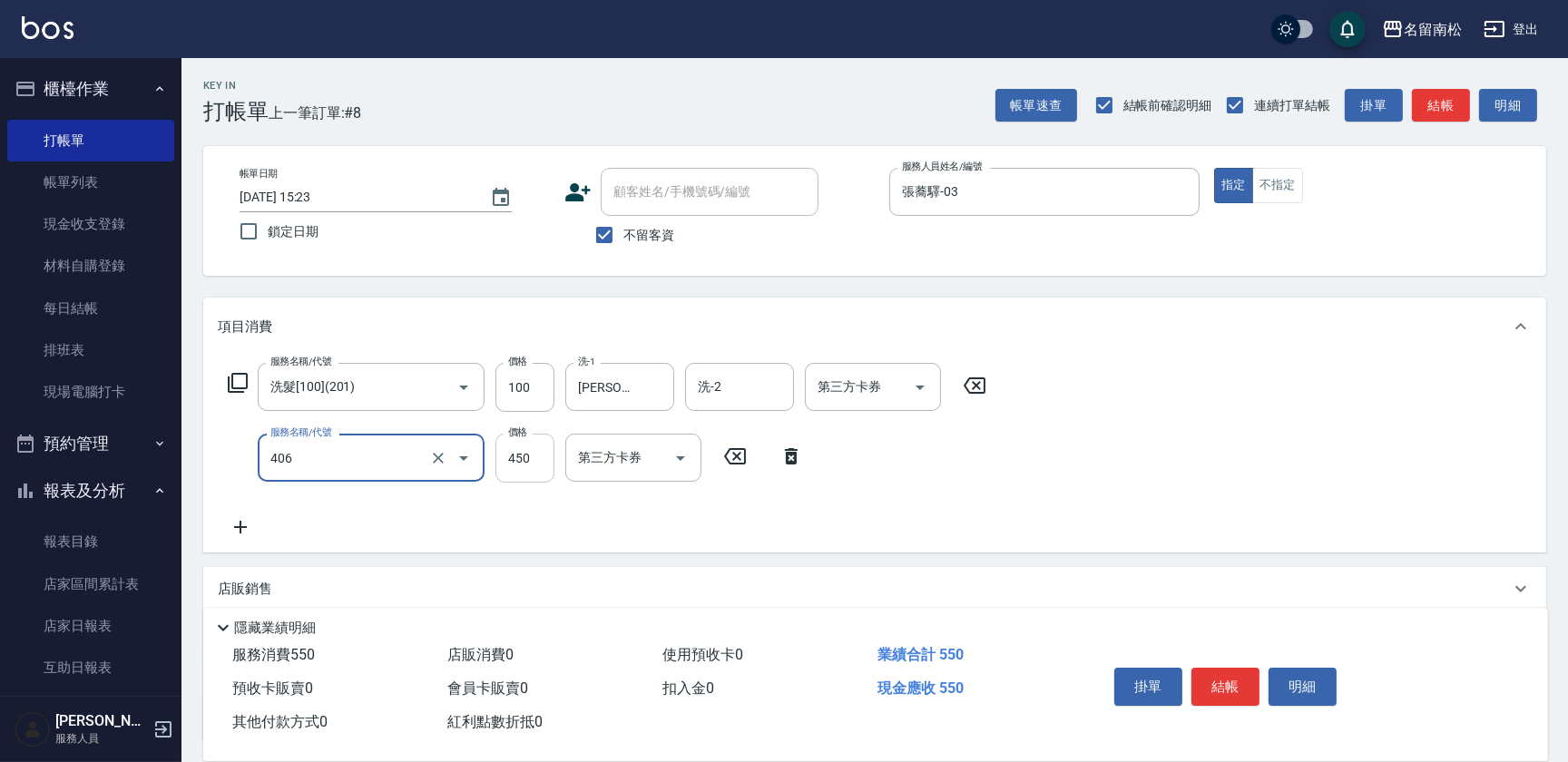
type input "剪髮(450)(406)"
click at [528, 459] on input "450" at bounding box center [525, 458] width 59 height 49
type input "480"
click at [242, 529] on icon at bounding box center [240, 527] width 46 height 21
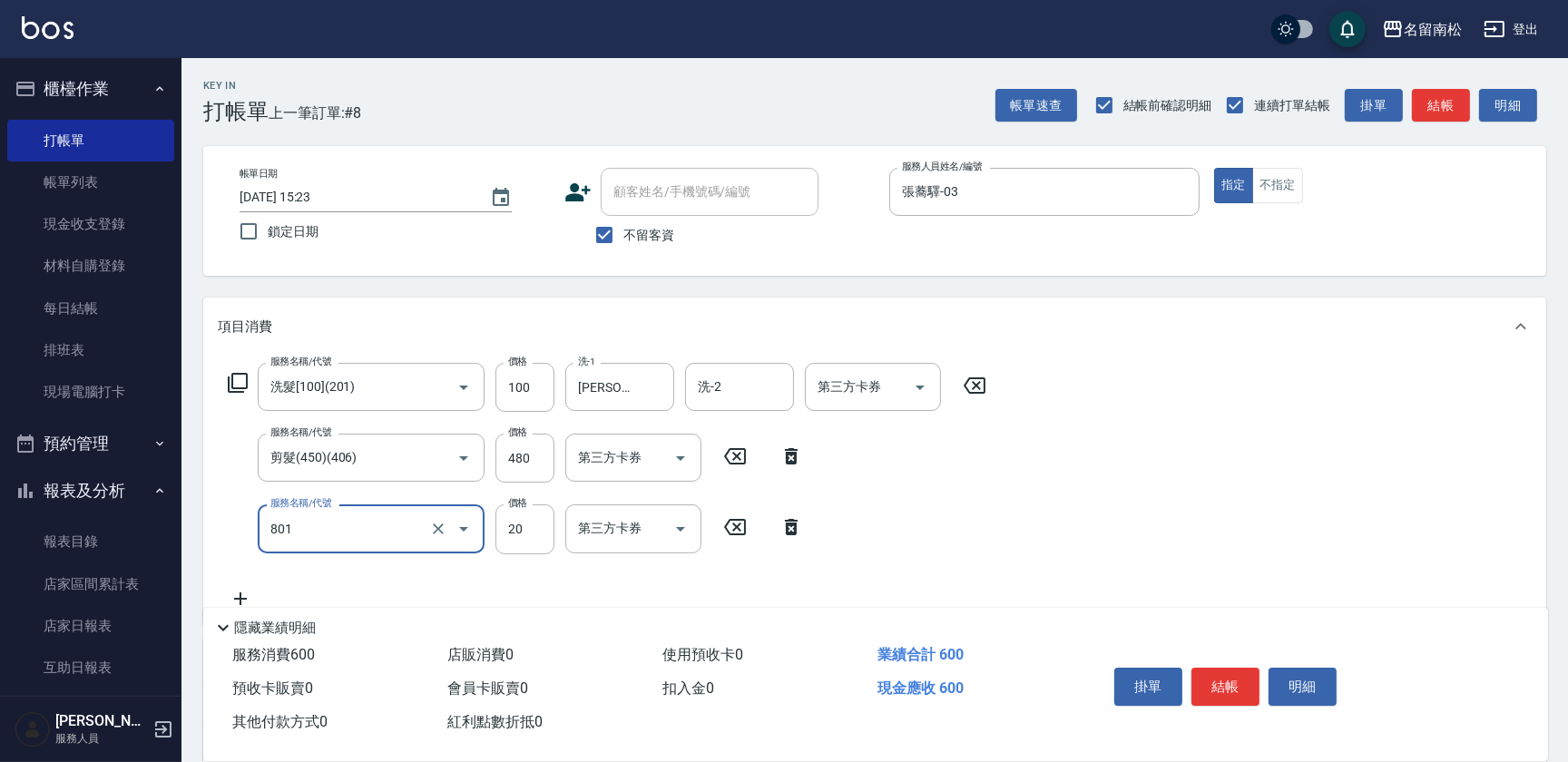
type input "潤絲(801)"
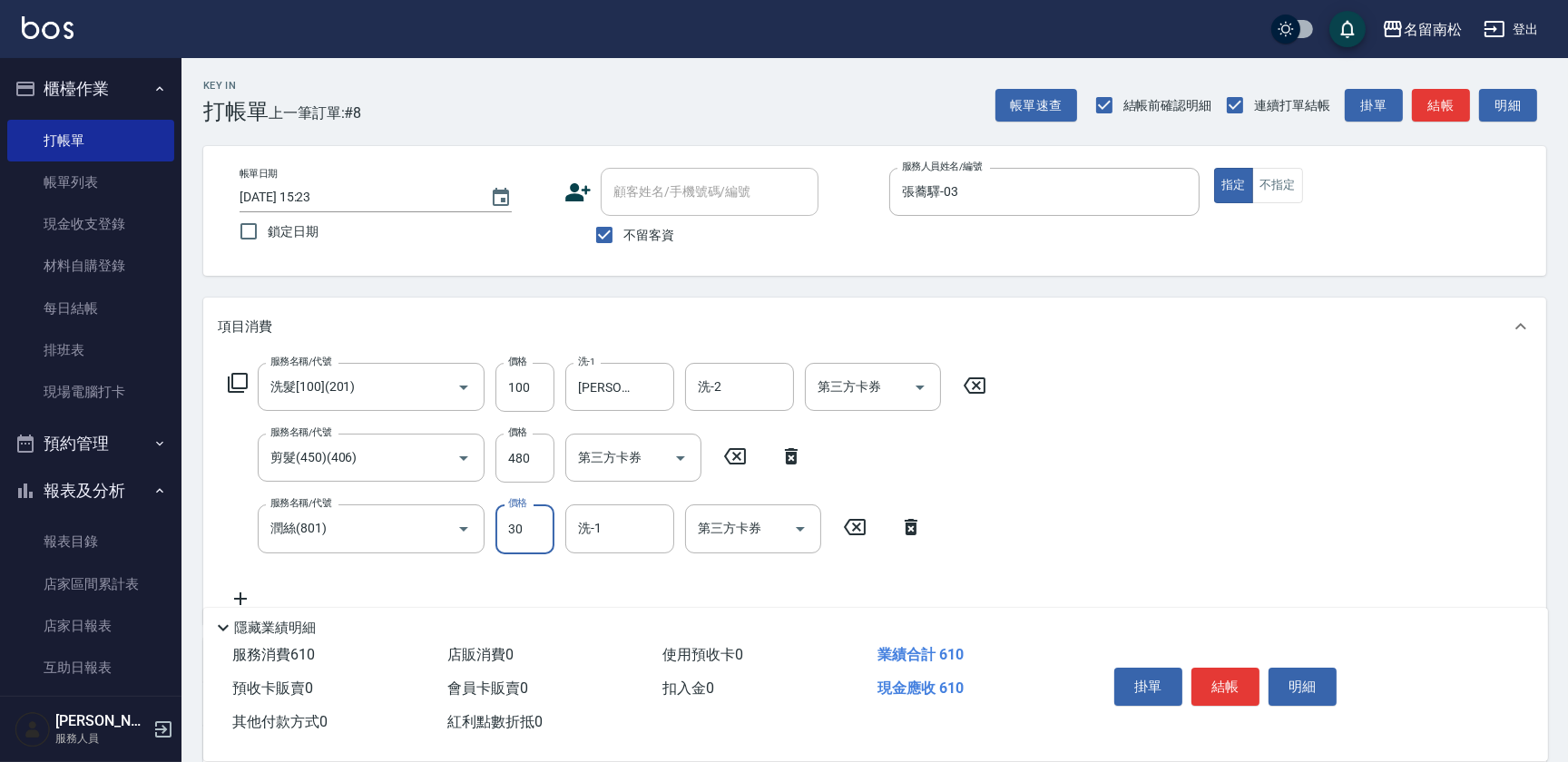
type input "30"
type input "[PERSON_NAME]-28"
click at [1226, 679] on button "結帳" at bounding box center [1226, 686] width 68 height 38
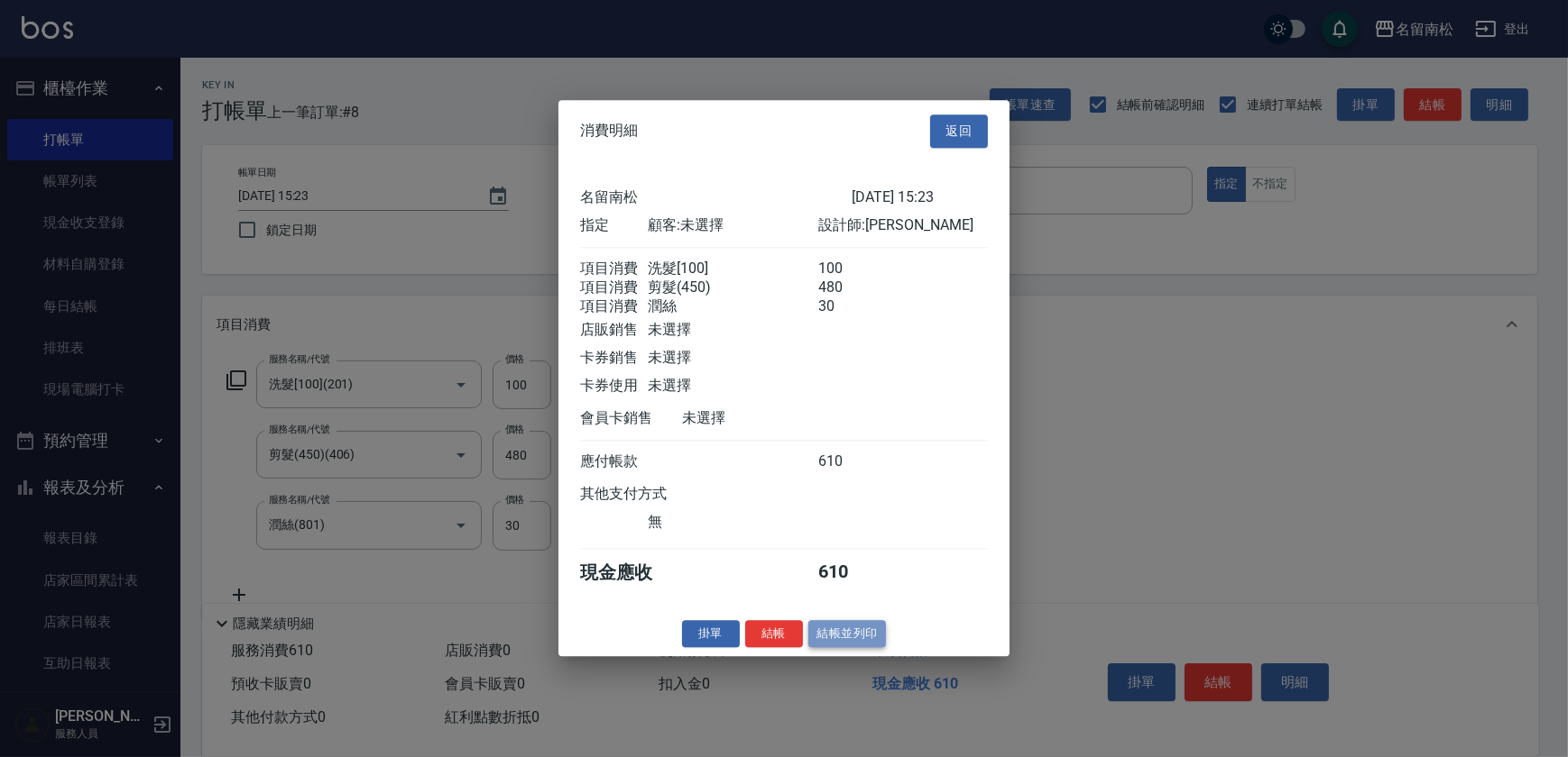
click at [831, 648] on button "結帳並列印" at bounding box center [847, 633] width 78 height 28
